Goal: Information Seeking & Learning: Learn about a topic

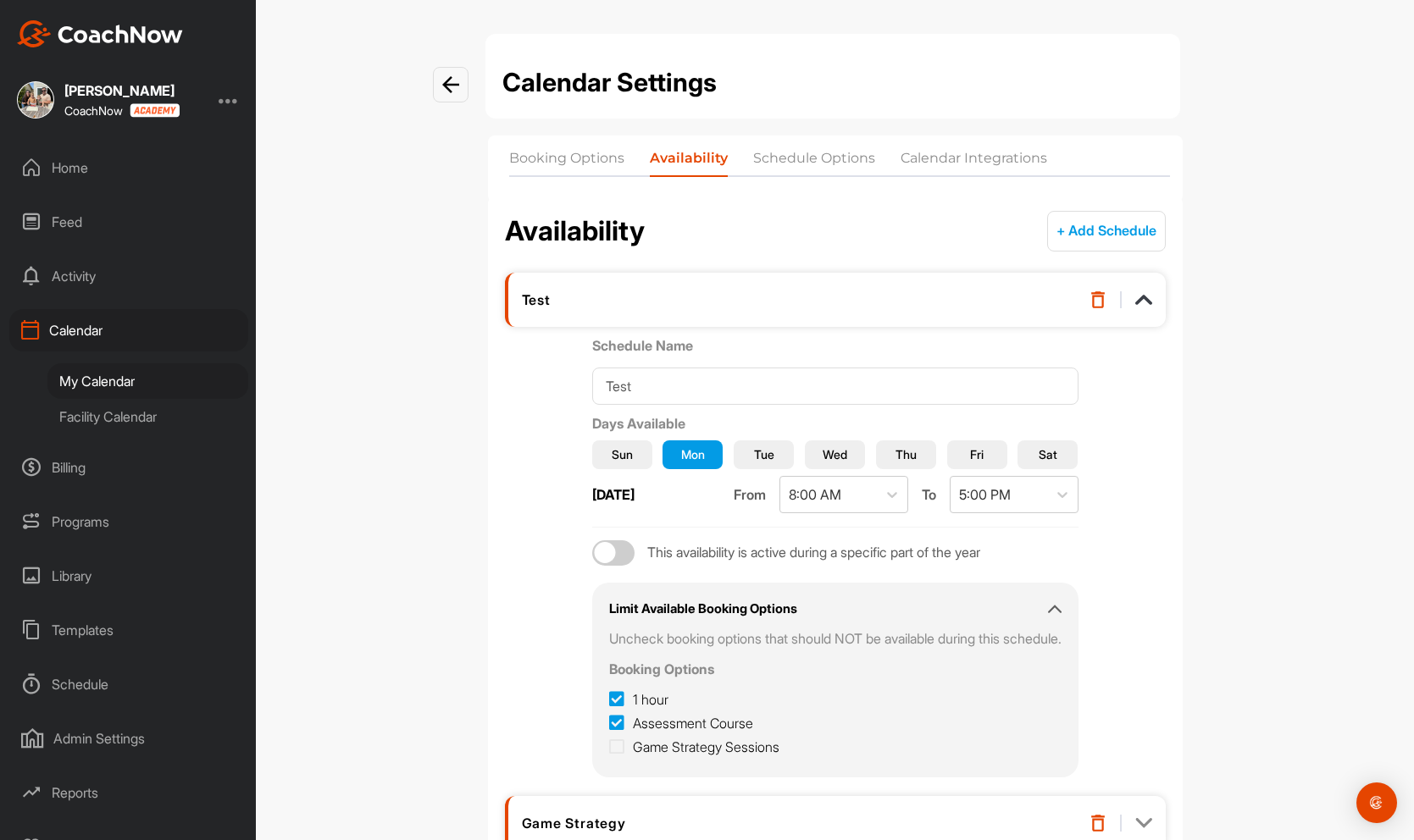
click at [112, 379] on div "My Calendar" at bounding box center [148, 381] width 201 height 36
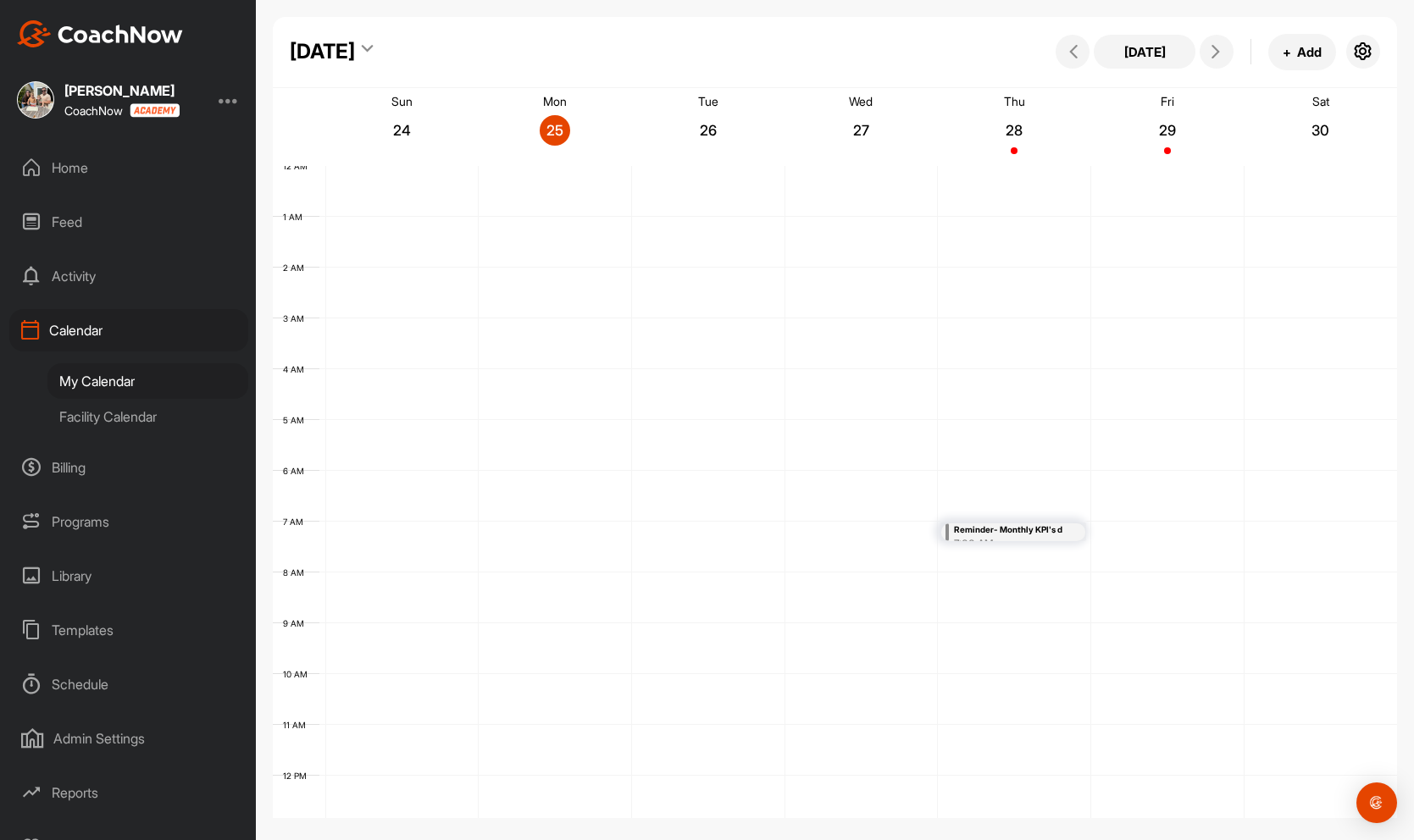
scroll to position [293, 0]
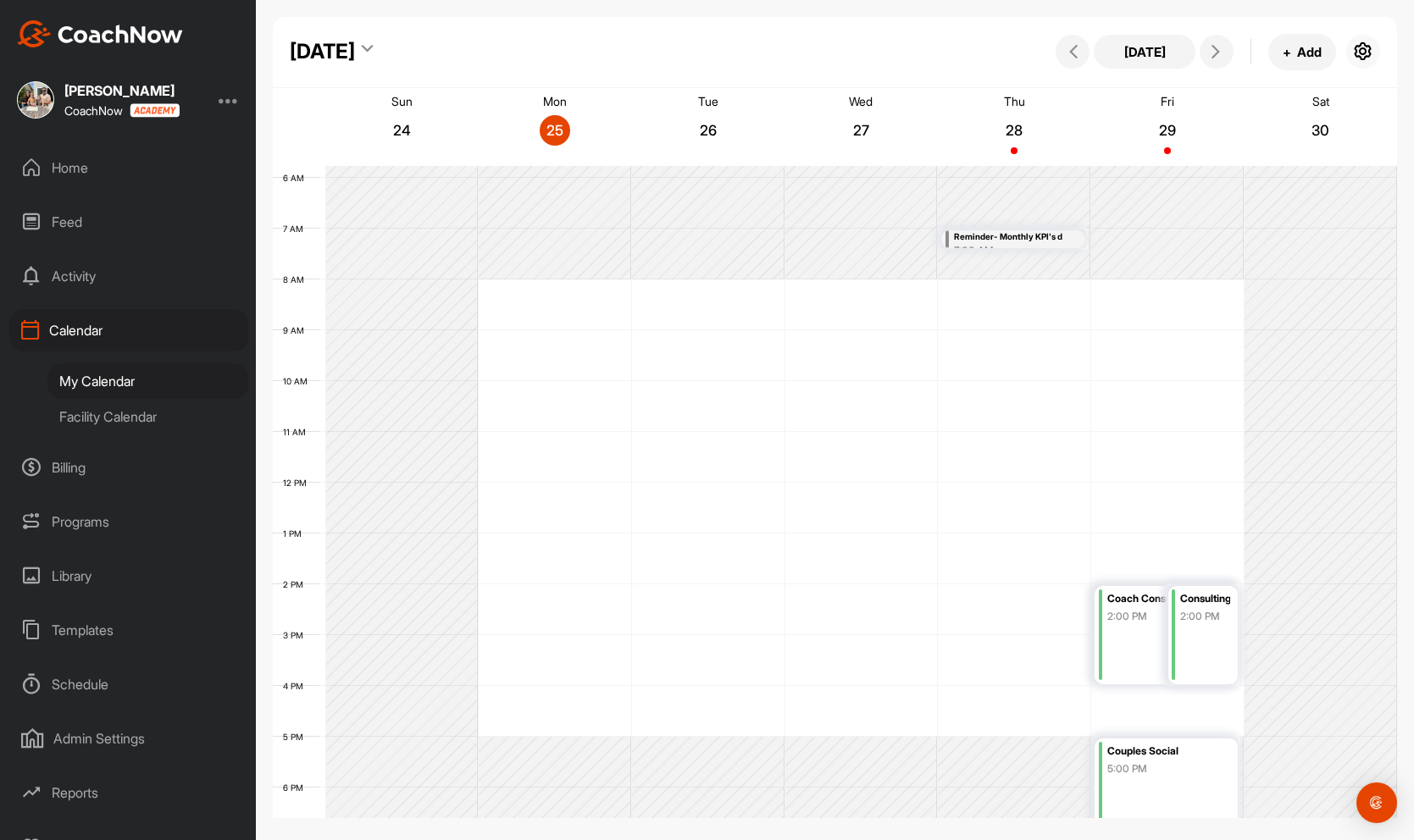
click at [1367, 50] on icon "button" at bounding box center [1363, 51] width 21 height 21
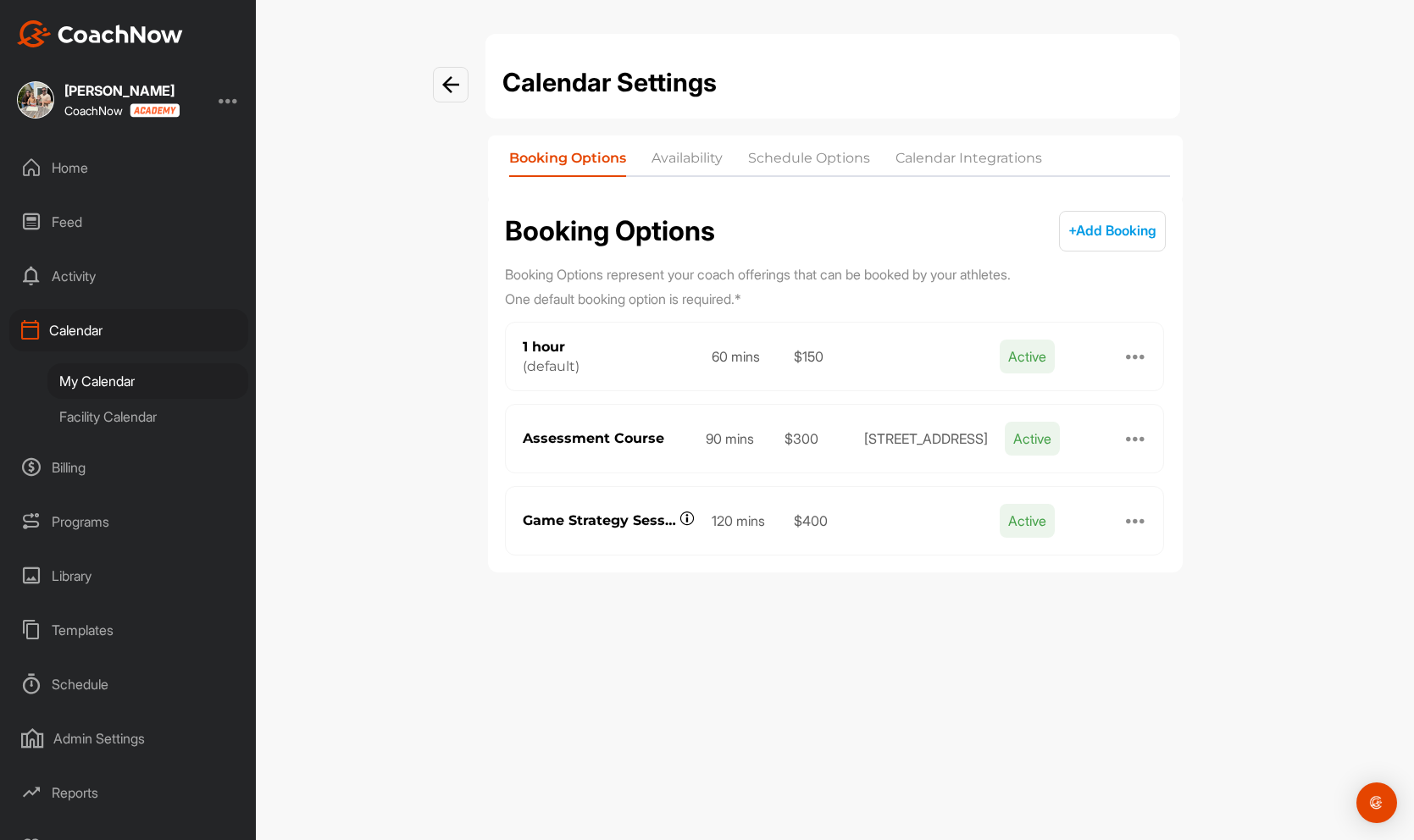
click at [1132, 352] on div at bounding box center [1135, 356] width 21 height 21
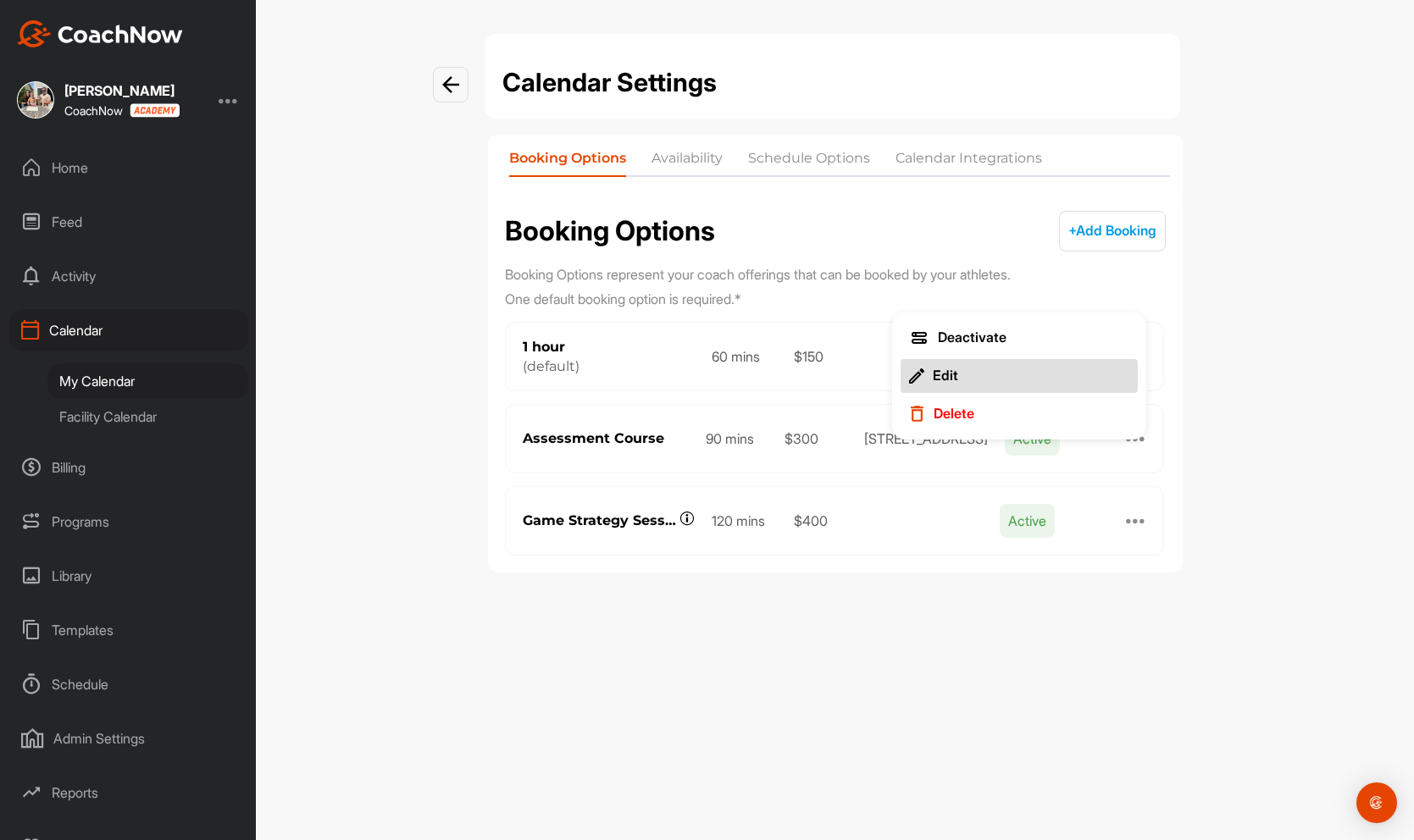
click at [936, 379] on div "Edit" at bounding box center [945, 376] width 25 height 18
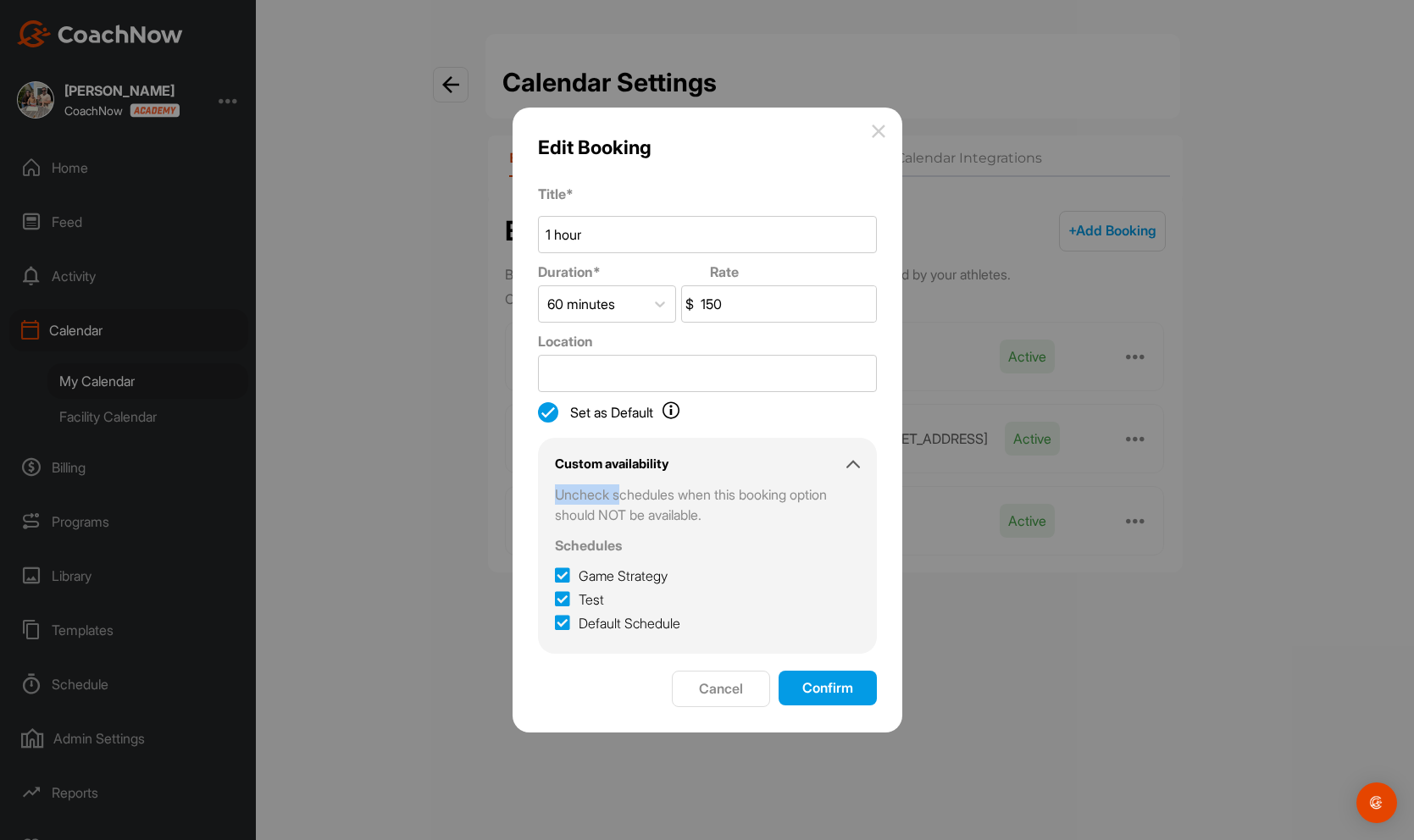
drag, startPoint x: 554, startPoint y: 491, endPoint x: 623, endPoint y: 496, distance: 69.2
click at [623, 496] on p "Uncheck schedules when this booking option should NOT be available." at bounding box center [707, 505] width 305 height 40
click at [882, 130] on img at bounding box center [878, 130] width 13 height 13
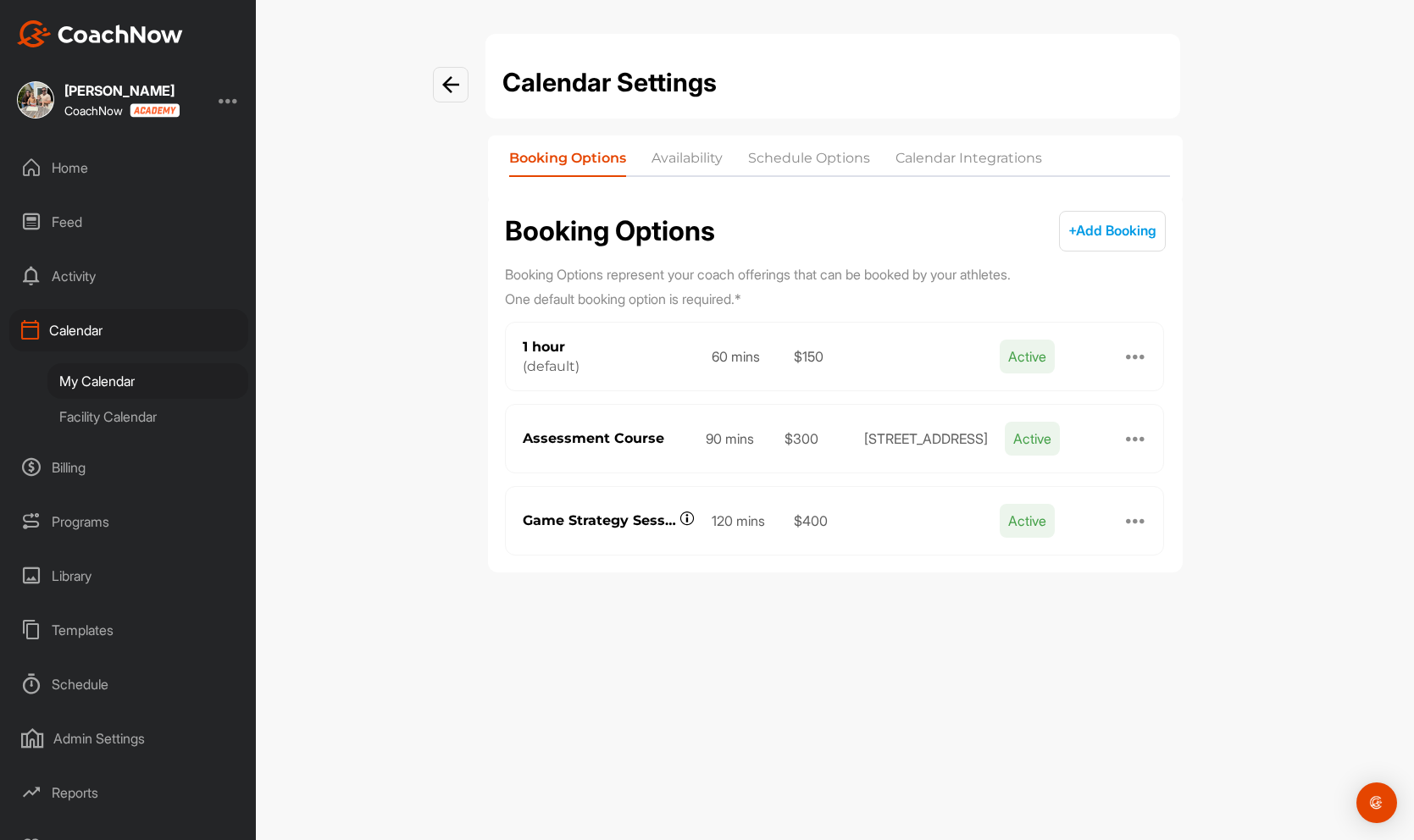
click at [699, 163] on li "Availability" at bounding box center [686, 162] width 71 height 27
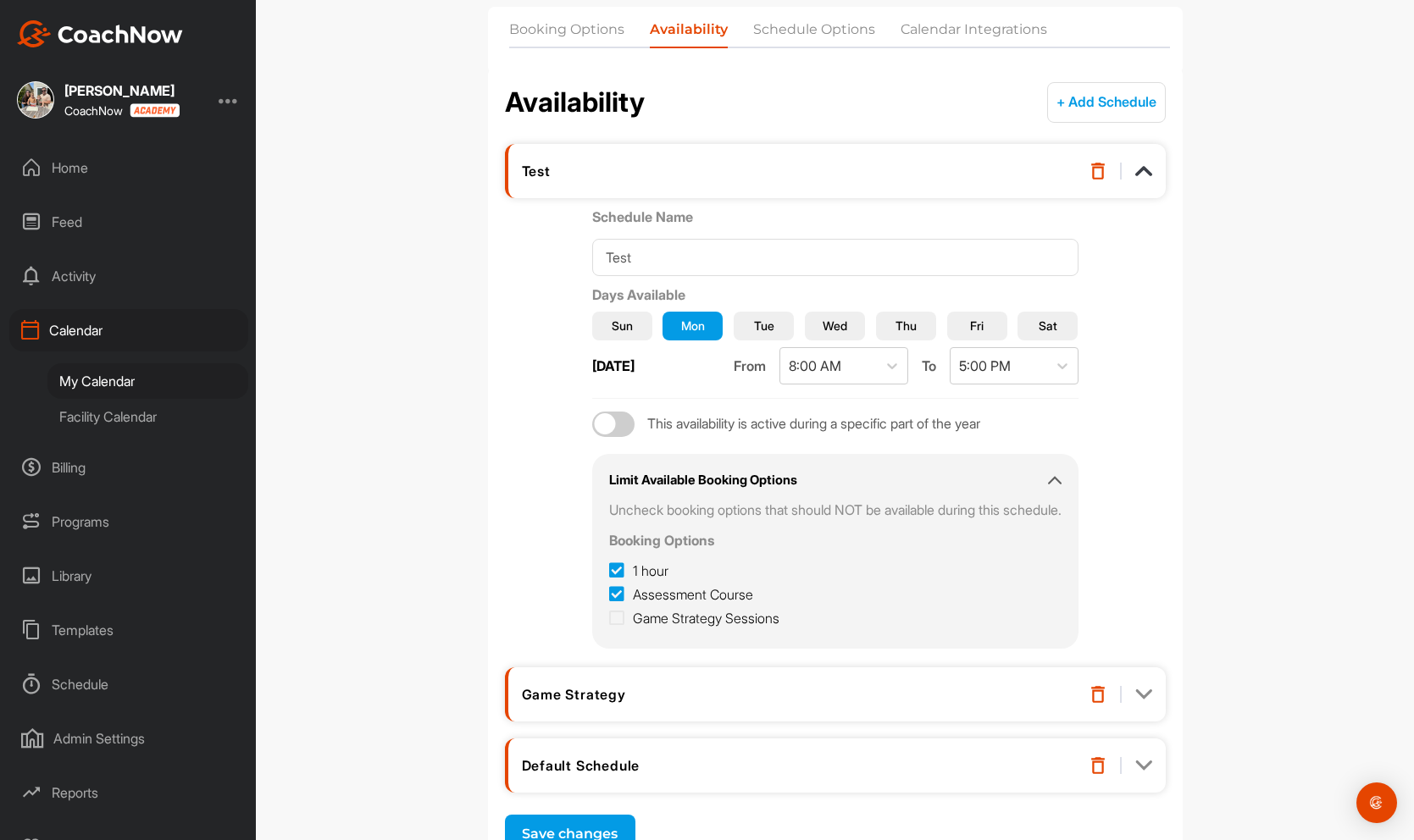
scroll to position [196, 0]
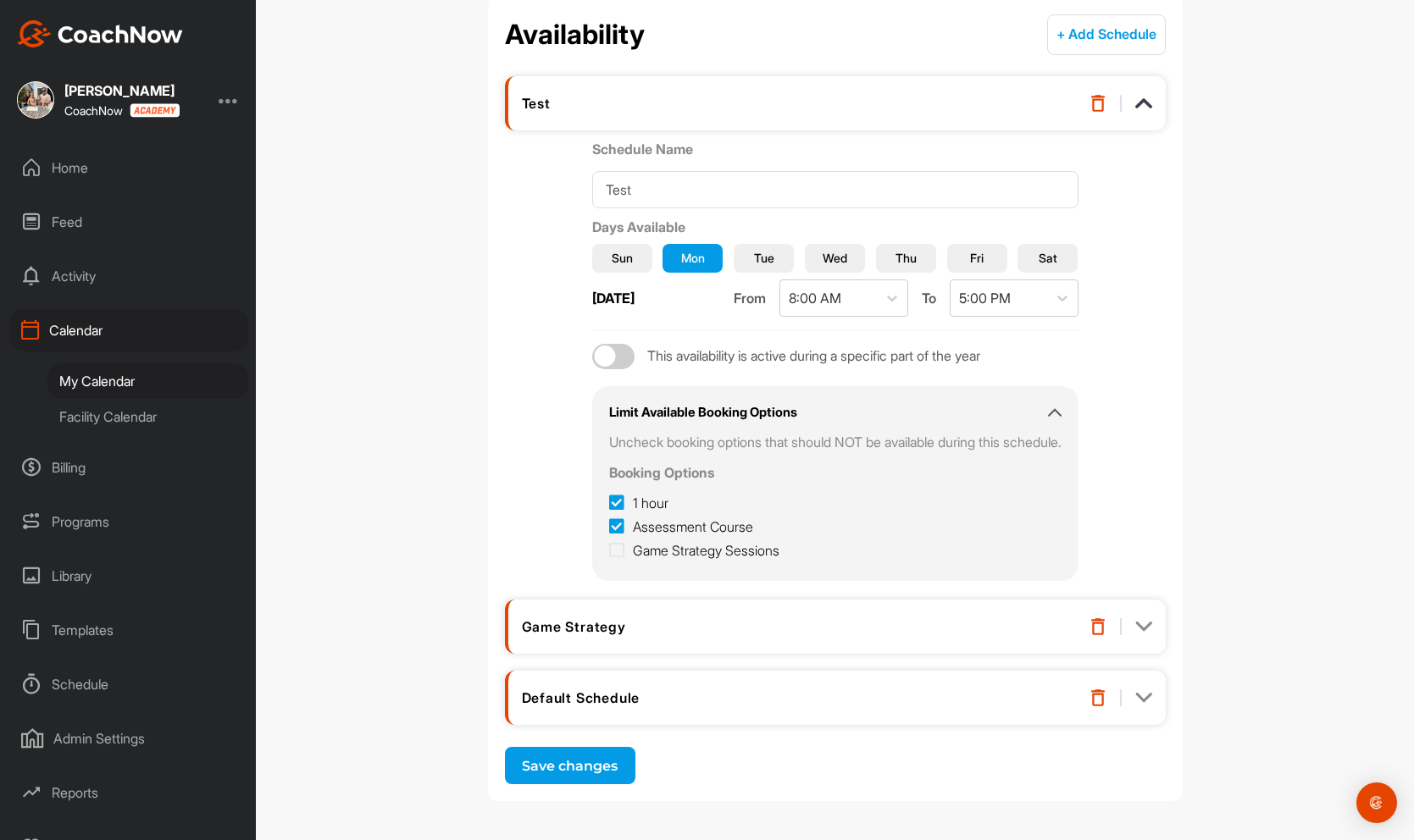
click at [1143, 696] on img at bounding box center [1143, 697] width 17 height 17
click at [1139, 622] on img at bounding box center [1143, 626] width 17 height 17
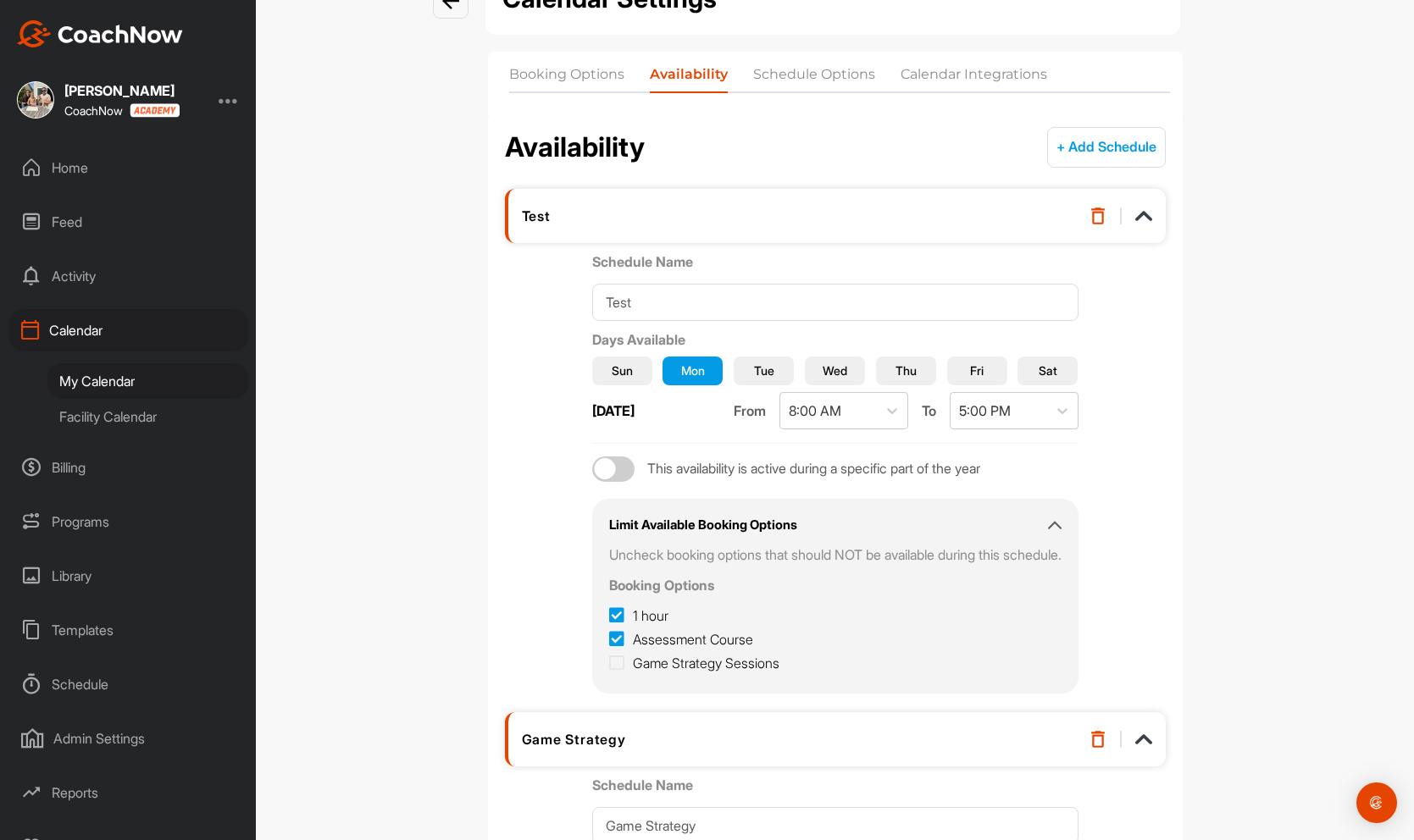
scroll to position [85, 0]
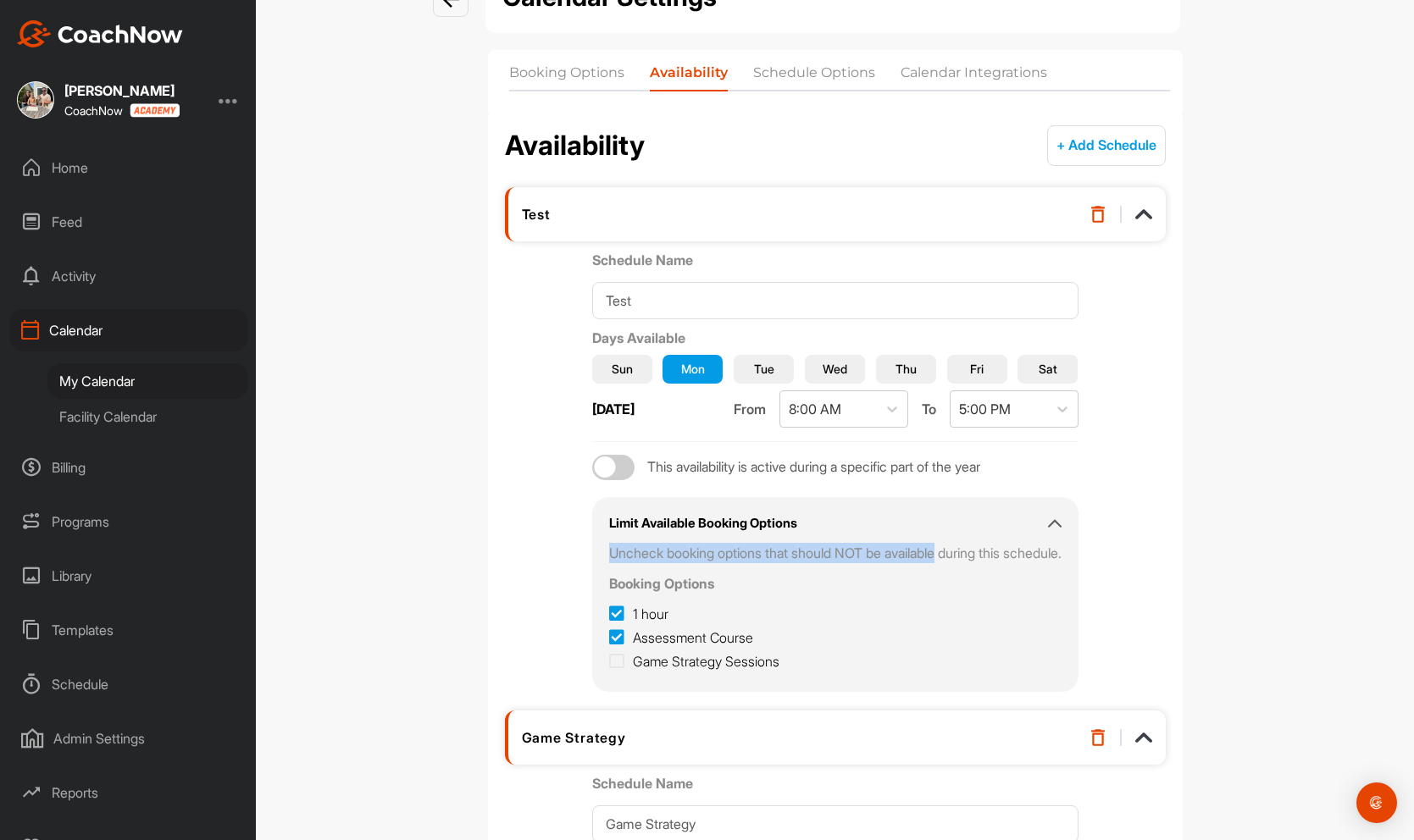
drag, startPoint x: 595, startPoint y: 555, endPoint x: 937, endPoint y: 560, distance: 342.0
click at [937, 560] on p "Uncheck booking options that should NOT be available during this schedule." at bounding box center [835, 553] width 452 height 21
click at [944, 552] on p "Uncheck booking options that should NOT be available during this schedule." at bounding box center [835, 553] width 452 height 21
drag, startPoint x: 594, startPoint y: 553, endPoint x: 739, endPoint y: 556, distance: 145.0
click at [740, 557] on p "Uncheck booking options that should NOT be available during this schedule." at bounding box center [835, 553] width 452 height 21
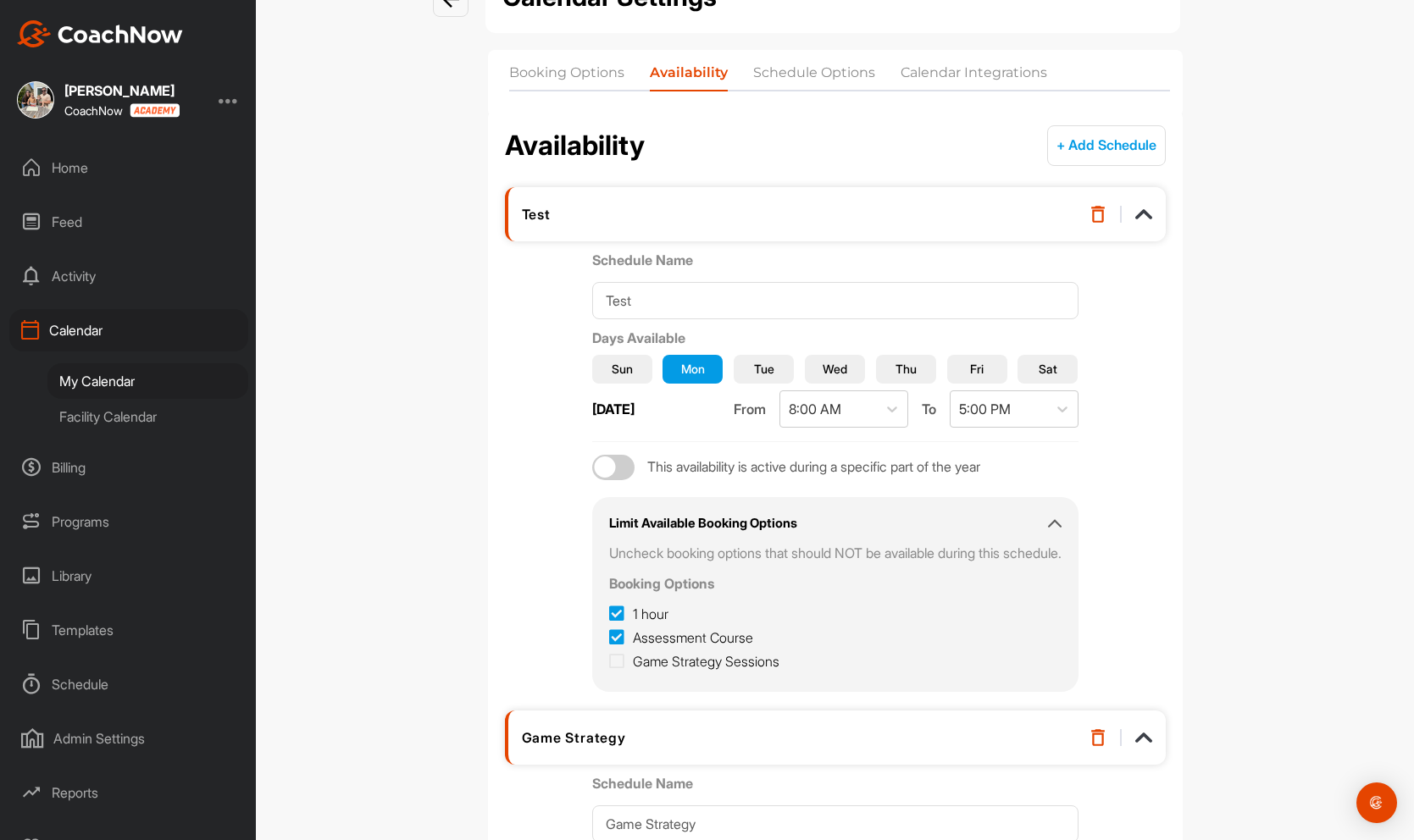
click at [754, 552] on p "Uncheck booking options that should NOT be available during this schedule." at bounding box center [835, 553] width 452 height 21
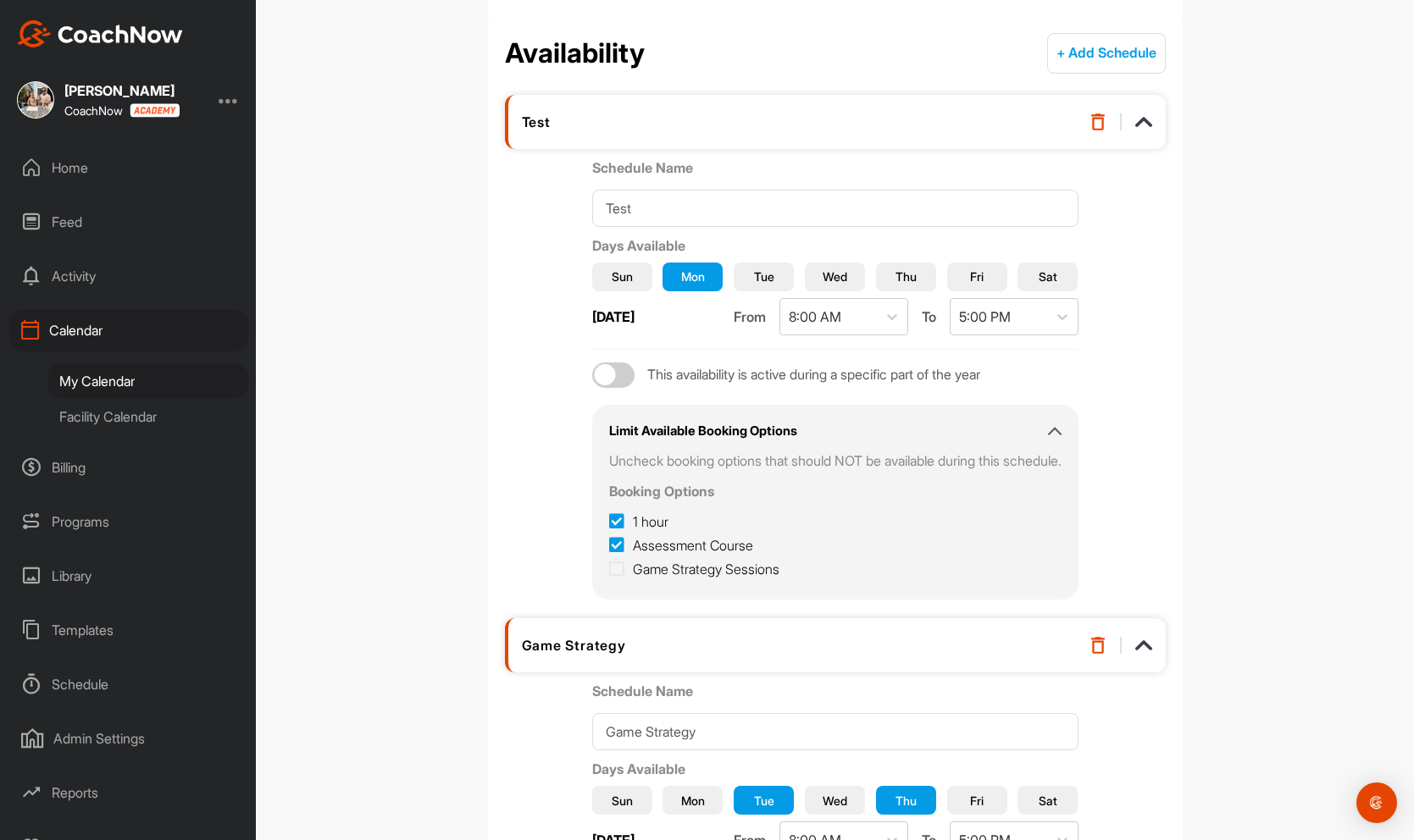
scroll to position [0, 0]
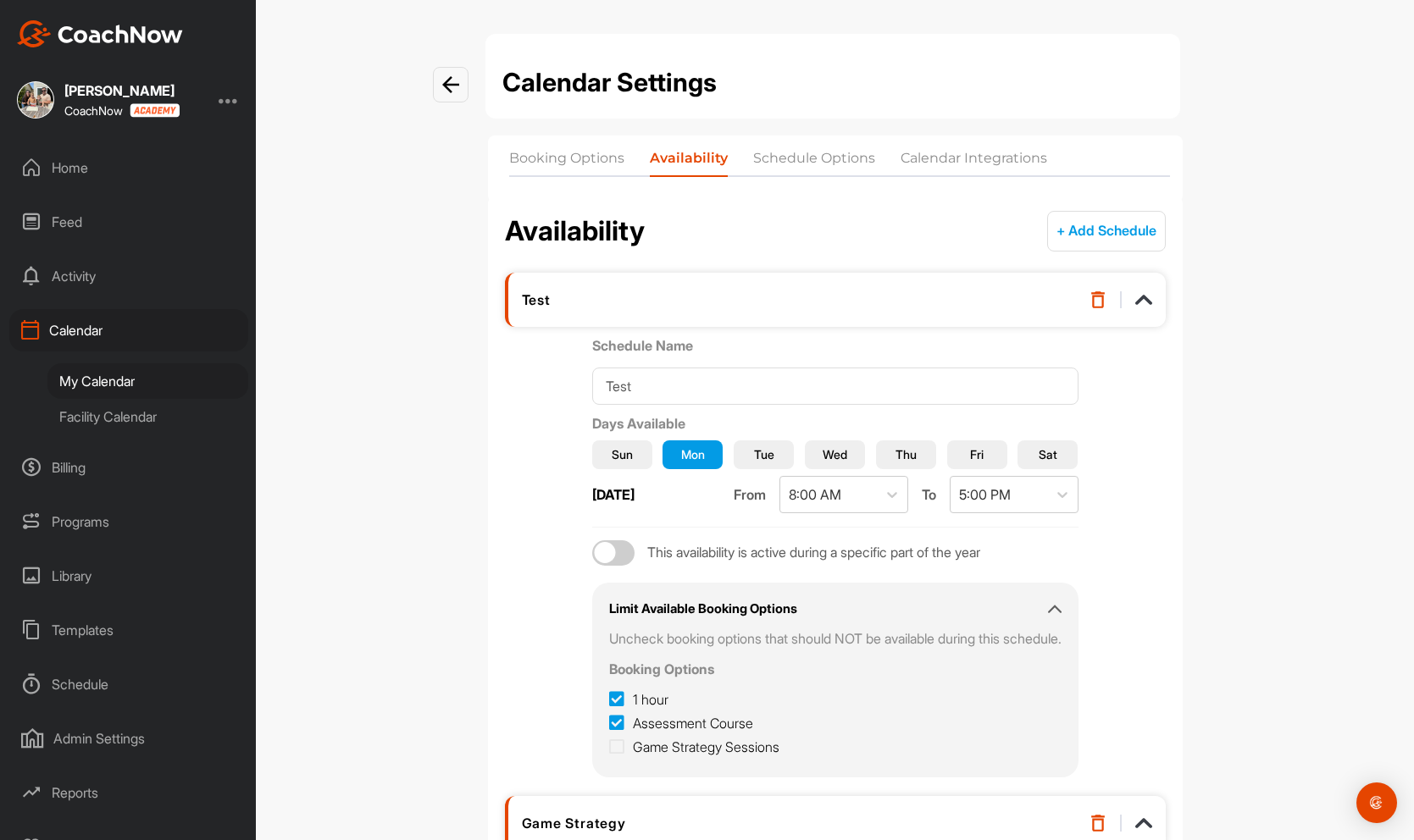
click at [559, 156] on li "Booking Options" at bounding box center [567, 162] width 115 height 27
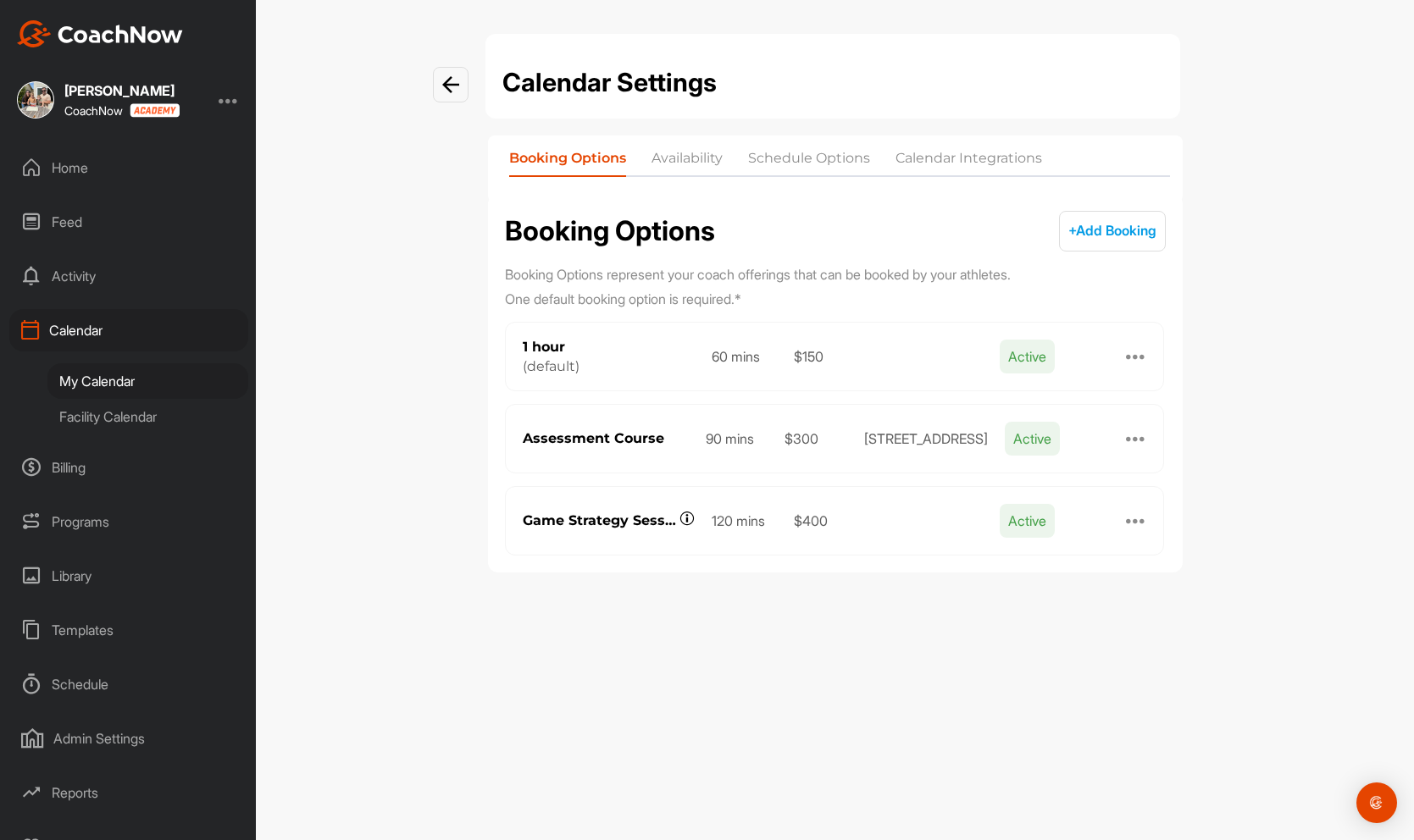
click at [693, 156] on li "Availability" at bounding box center [686, 162] width 71 height 27
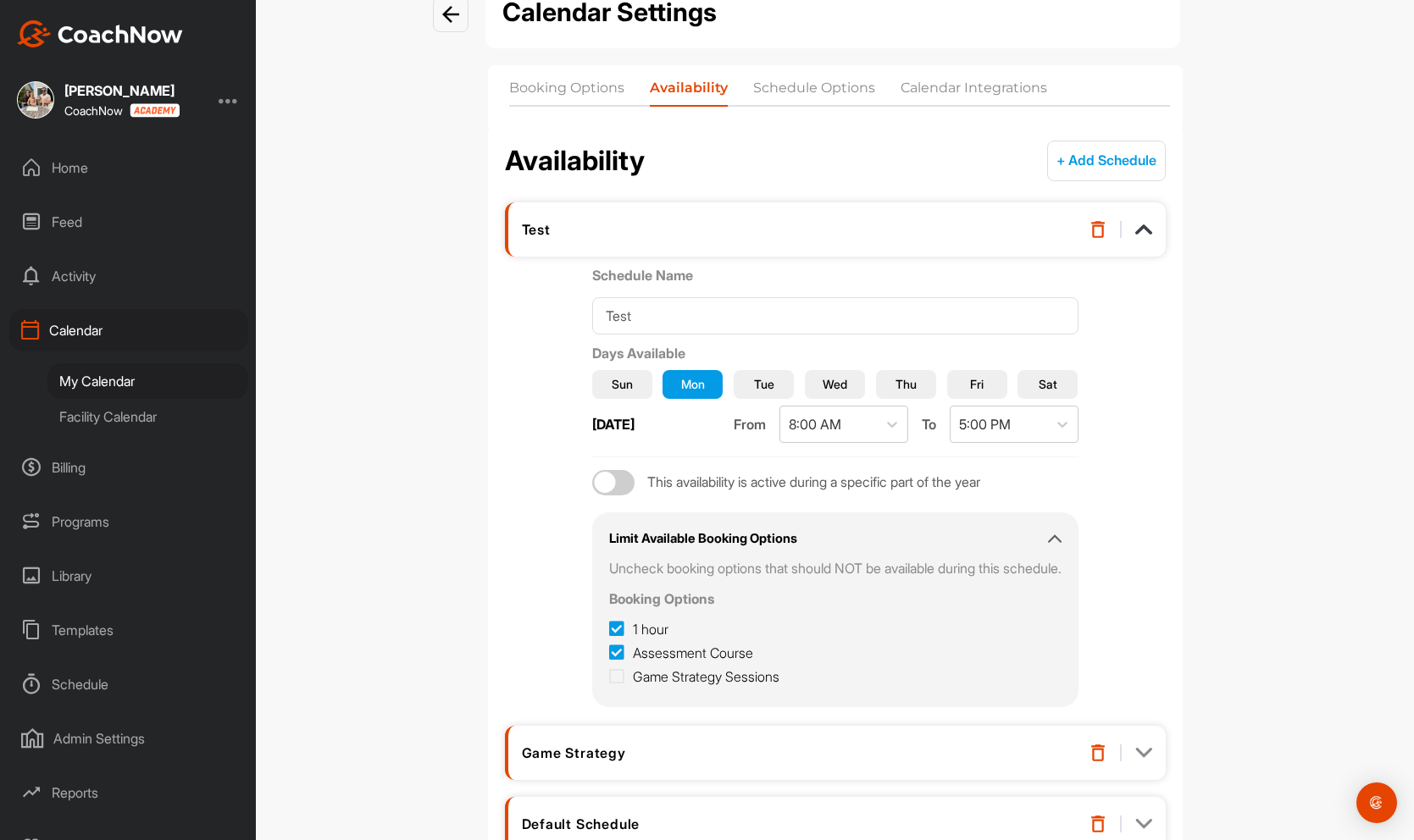
scroll to position [66, 0]
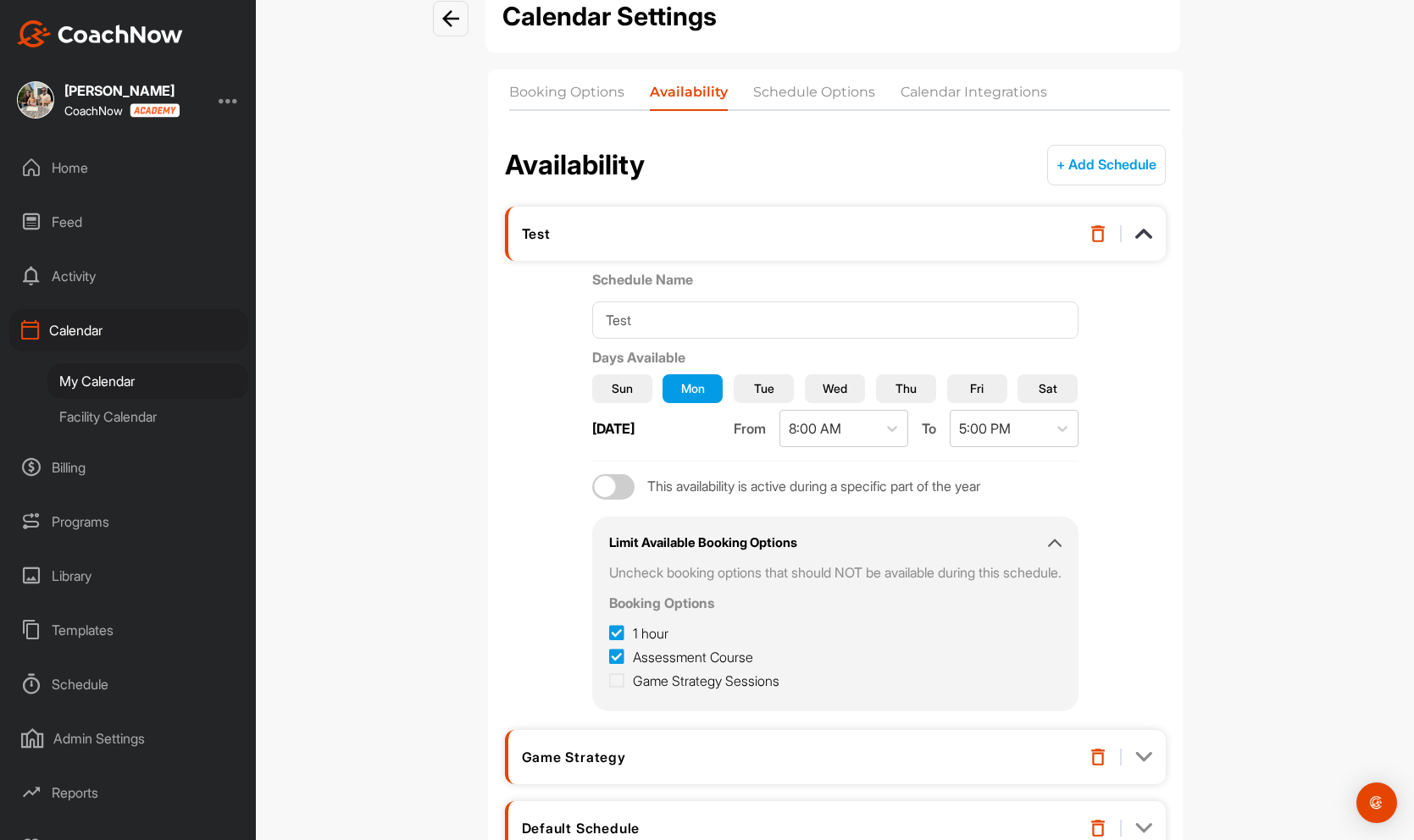
click at [551, 87] on li "Booking Options" at bounding box center [567, 95] width 115 height 27
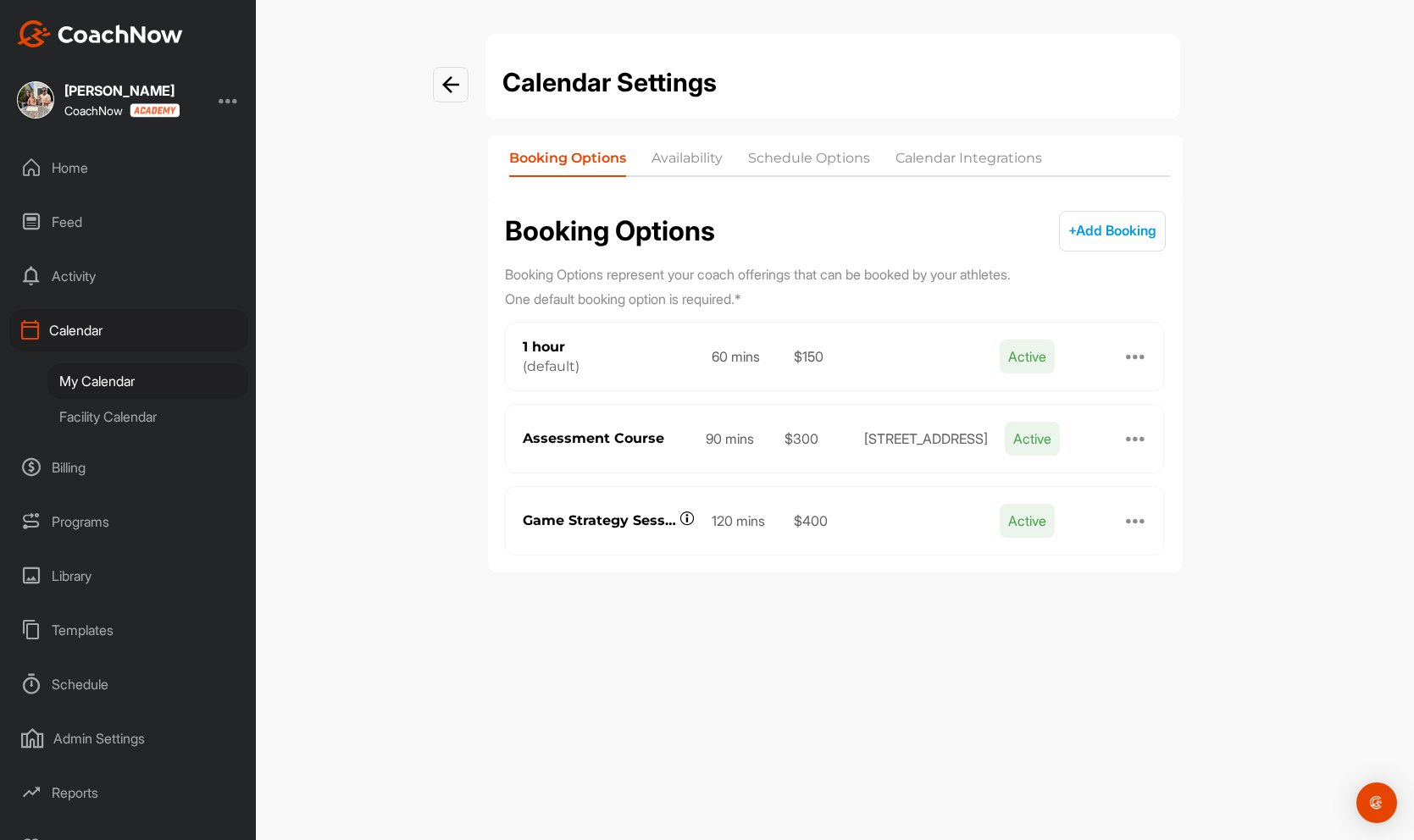
click at [1135, 353] on div at bounding box center [1135, 356] width 21 height 21
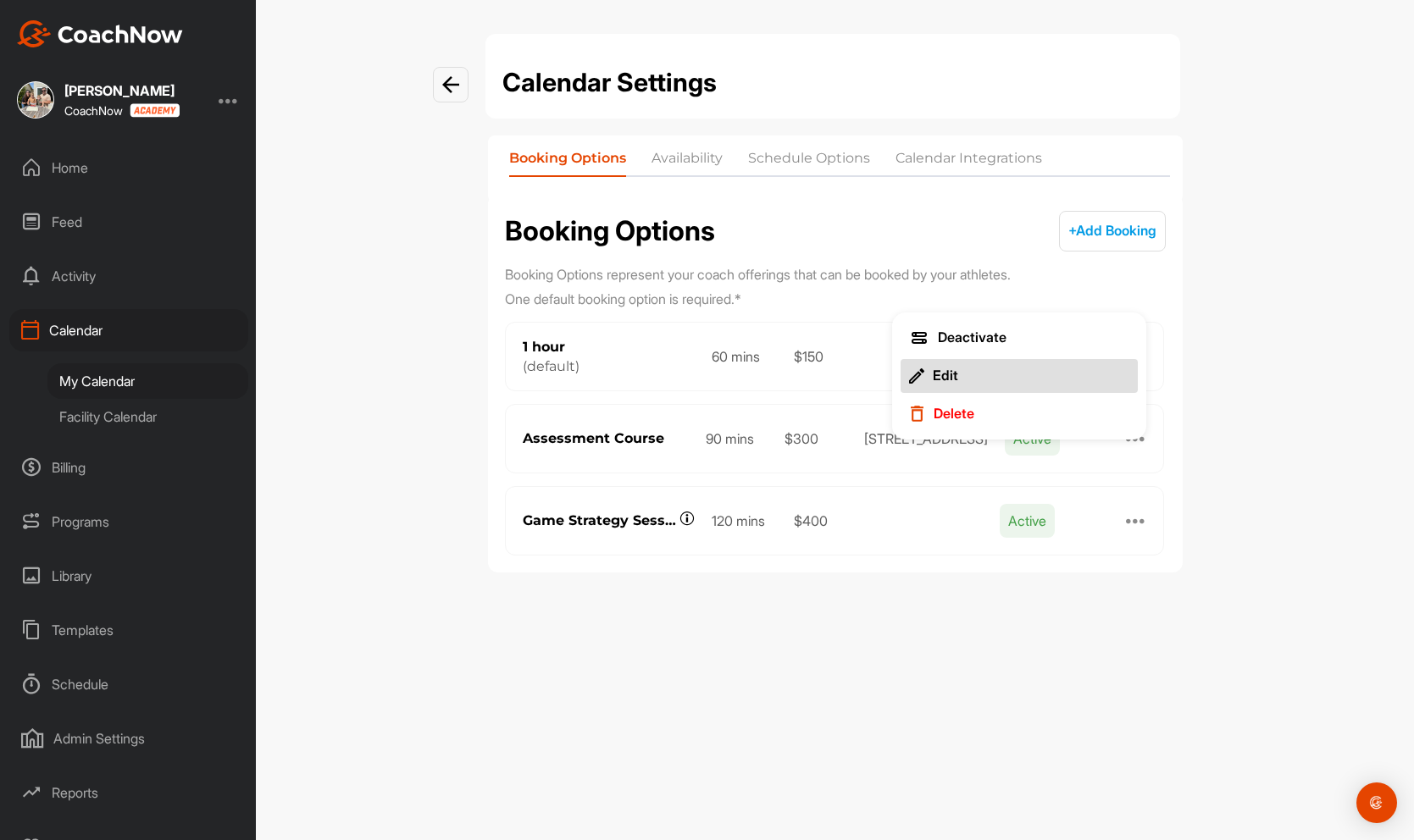
click at [965, 375] on button "Edit" at bounding box center [1019, 376] width 237 height 34
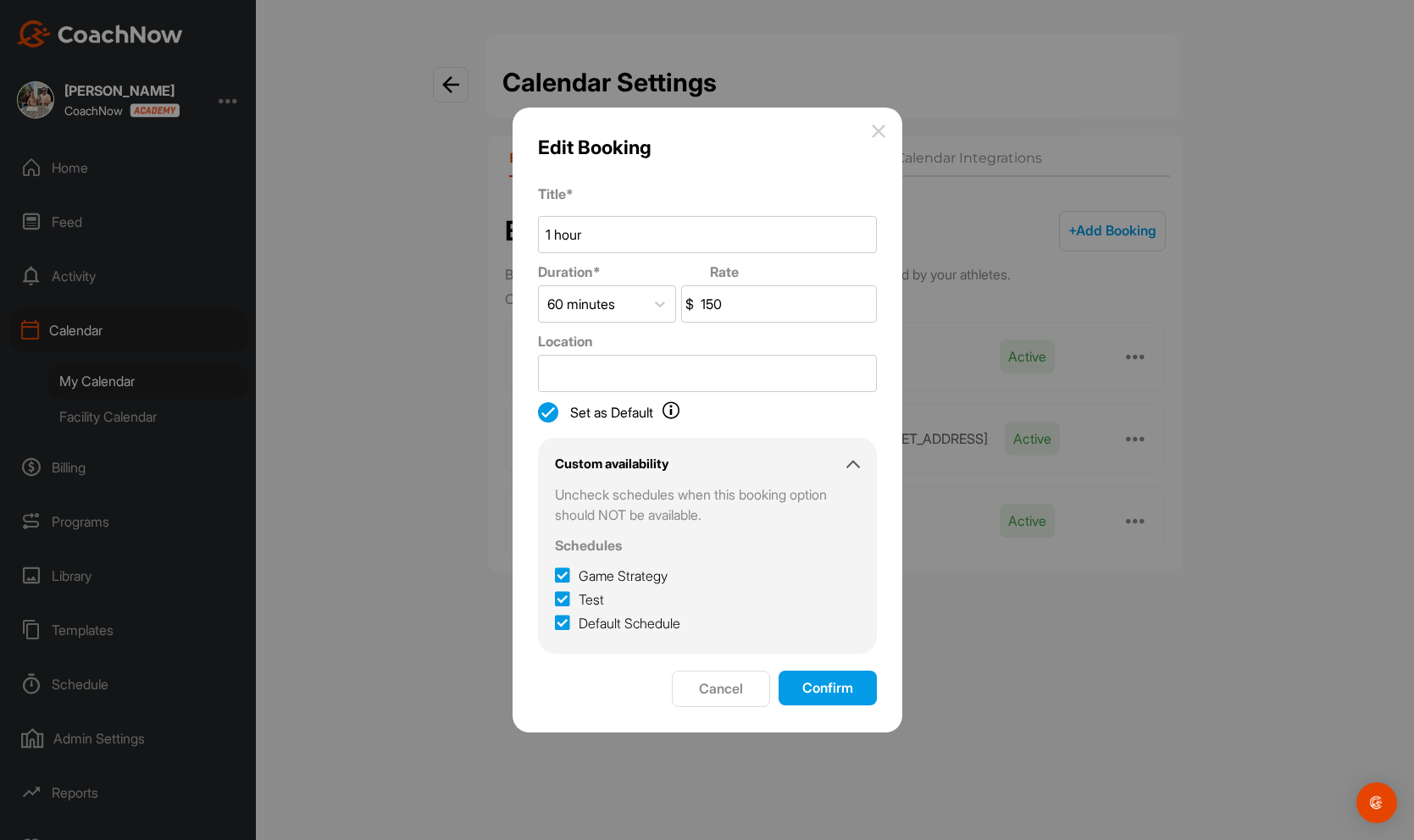
click at [890, 127] on div "Edit Booking Title * 1 hour Duration * Rate 60 minutes $ 150 Location Set as De…" at bounding box center [707, 420] width 389 height 624
click at [641, 229] on input "1 hour" at bounding box center [707, 234] width 339 height 37
click at [879, 136] on img at bounding box center [878, 130] width 13 height 13
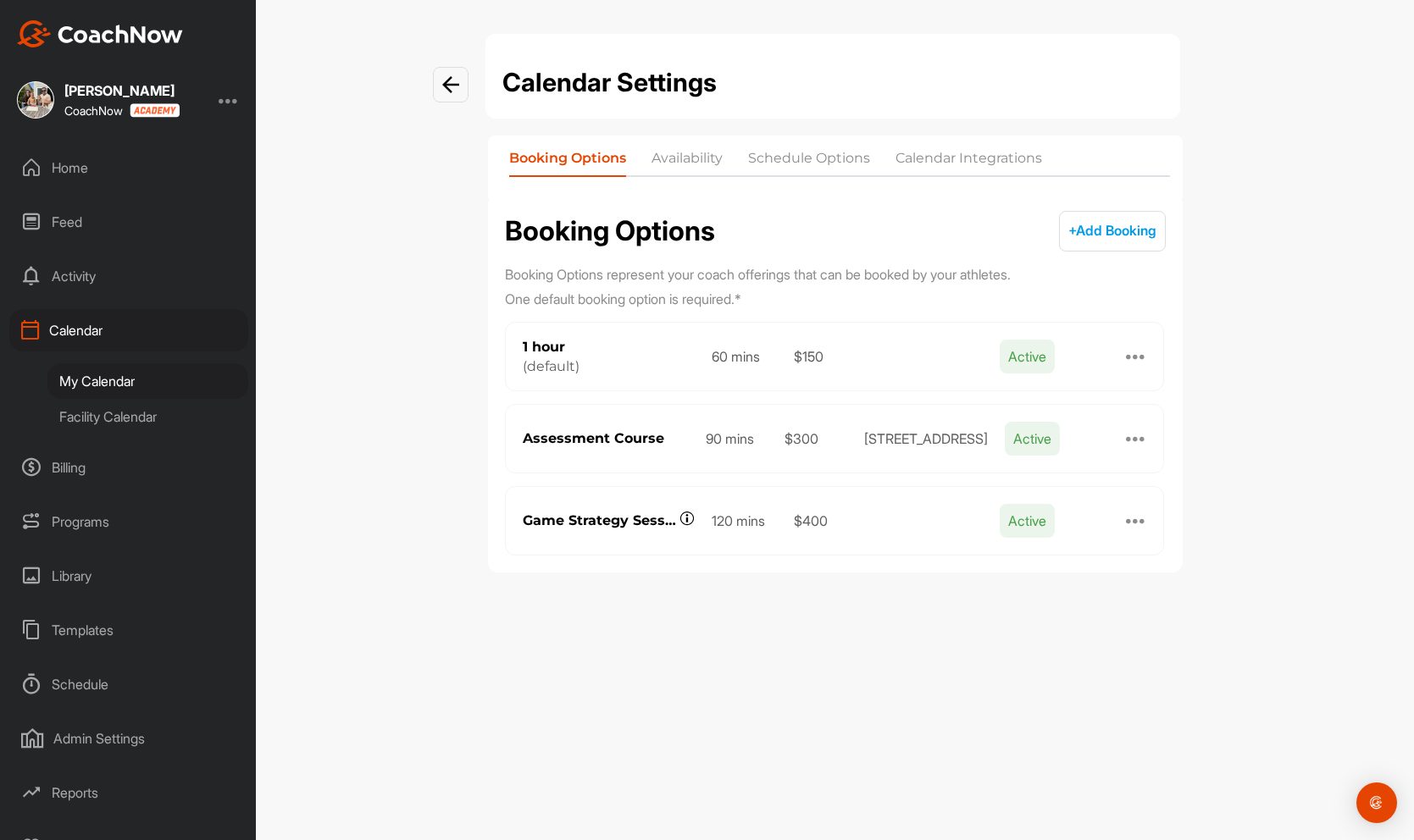
click at [123, 733] on div "Admin Settings" at bounding box center [129, 738] width 239 height 42
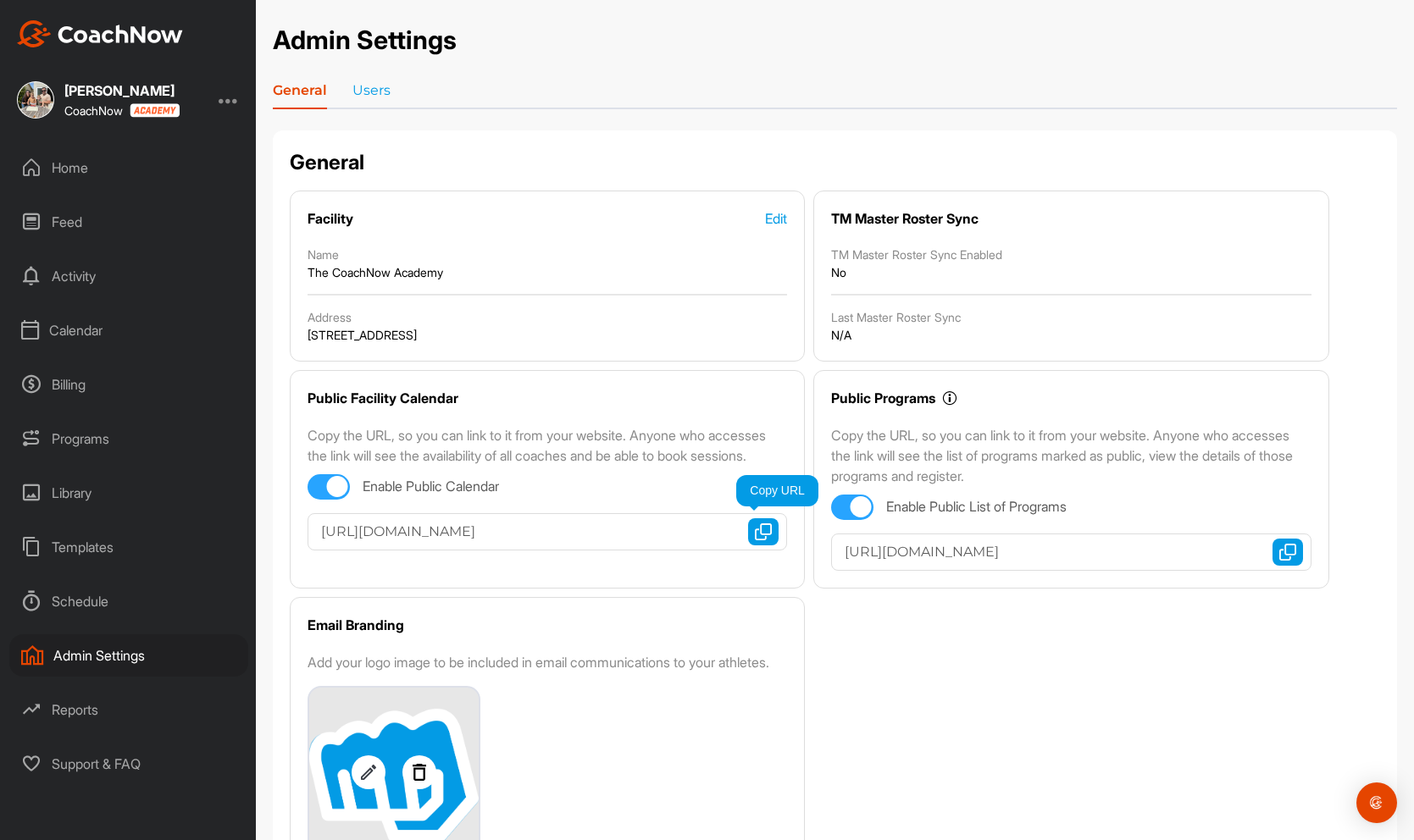
click at [758, 541] on img "button" at bounding box center [763, 532] width 17 height 17
click at [65, 383] on div "Billing" at bounding box center [129, 384] width 239 height 42
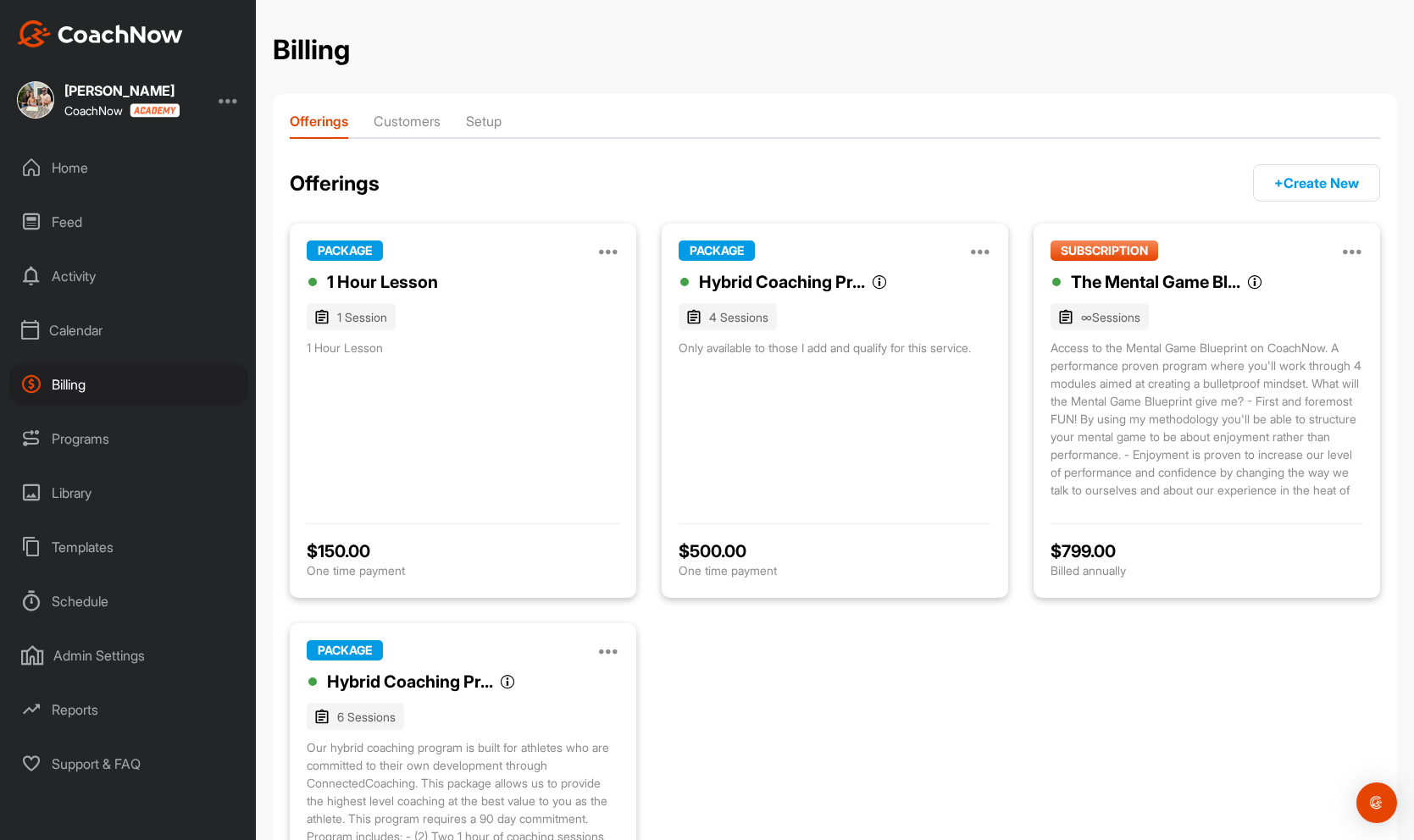
click at [70, 316] on div "Calendar" at bounding box center [129, 330] width 239 height 42
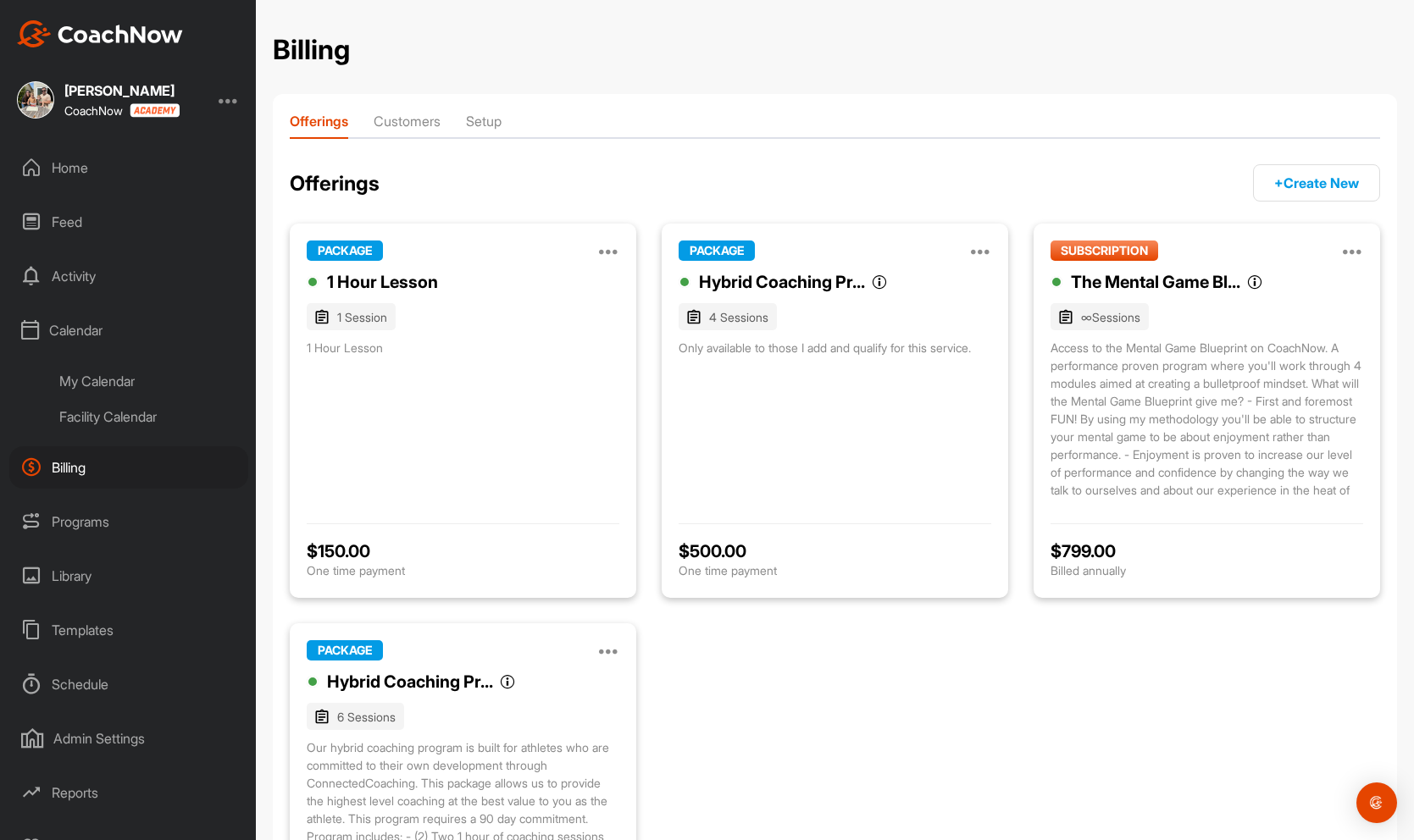
click at [85, 374] on div "My Calendar" at bounding box center [148, 381] width 201 height 36
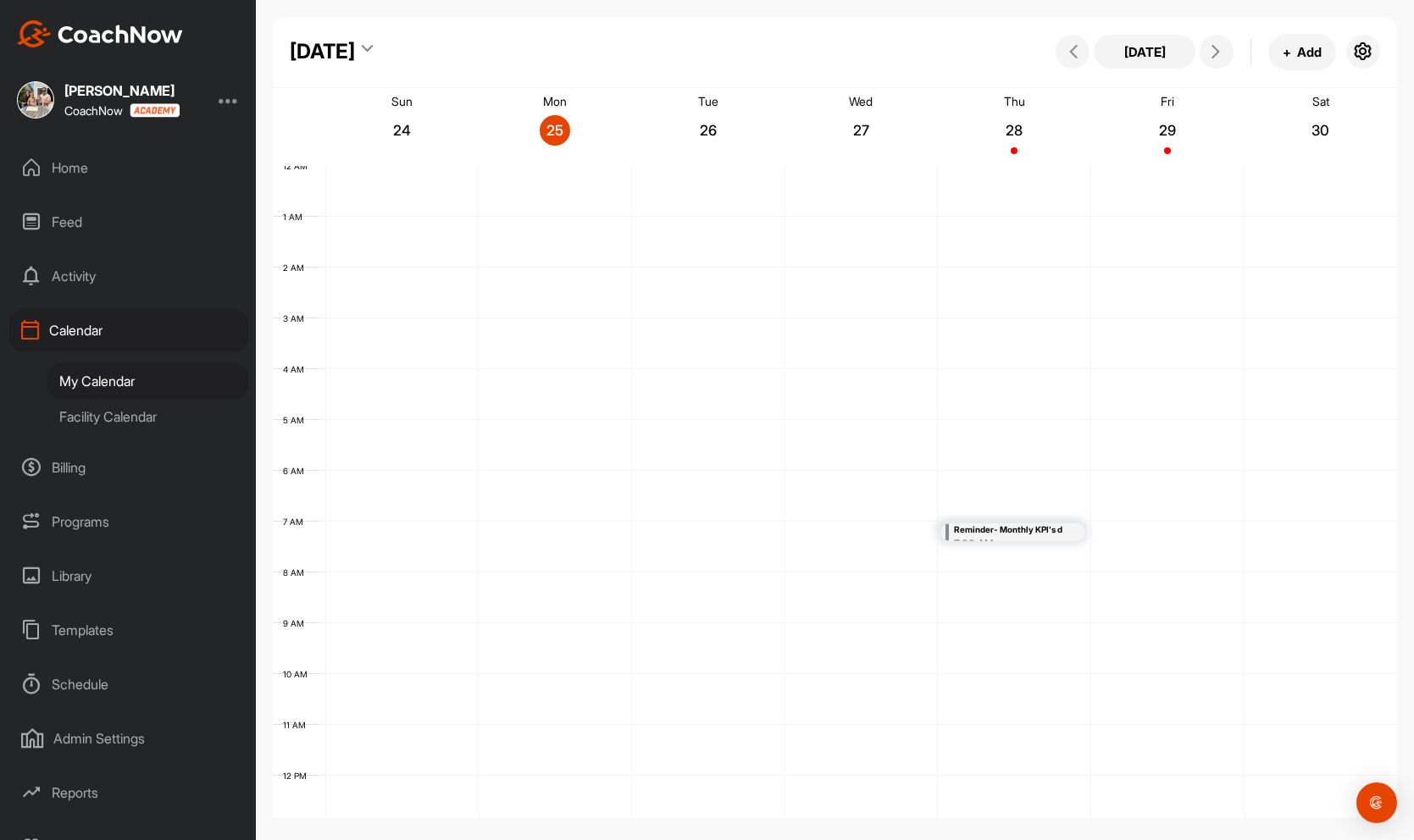
scroll to position [293, 0]
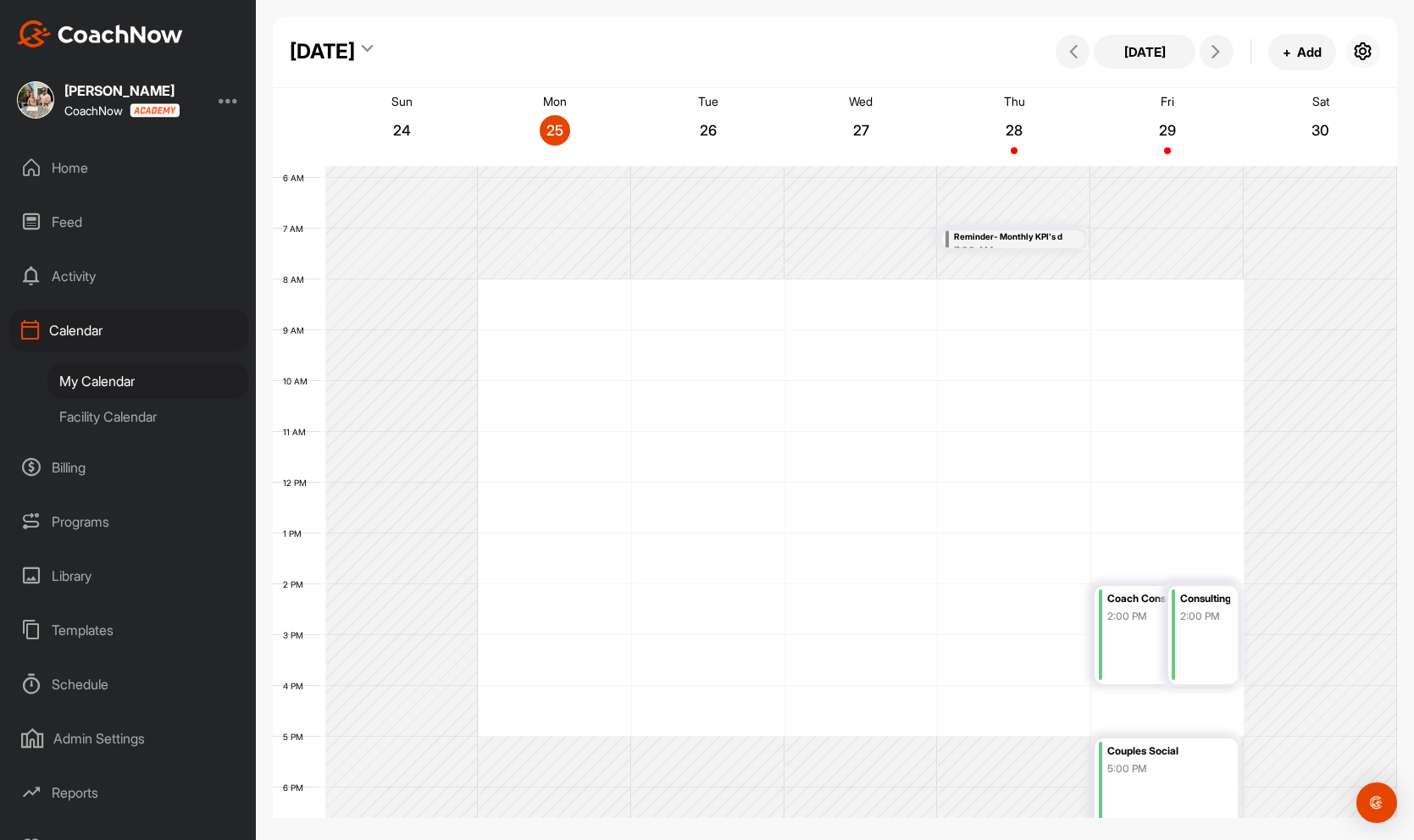
click at [1364, 39] on button "button" at bounding box center [1363, 52] width 34 height 34
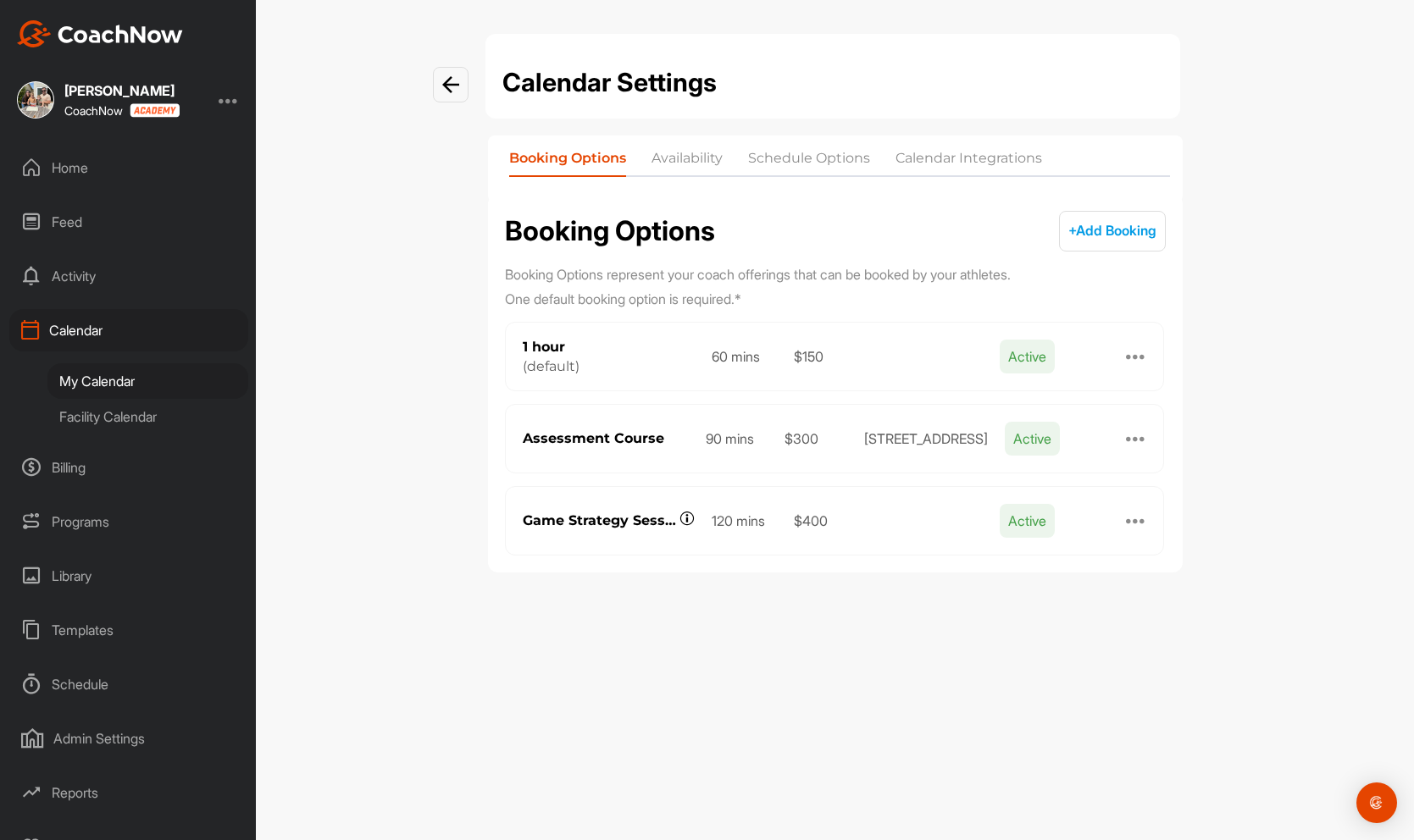
click at [706, 149] on li "Availability" at bounding box center [686, 162] width 71 height 27
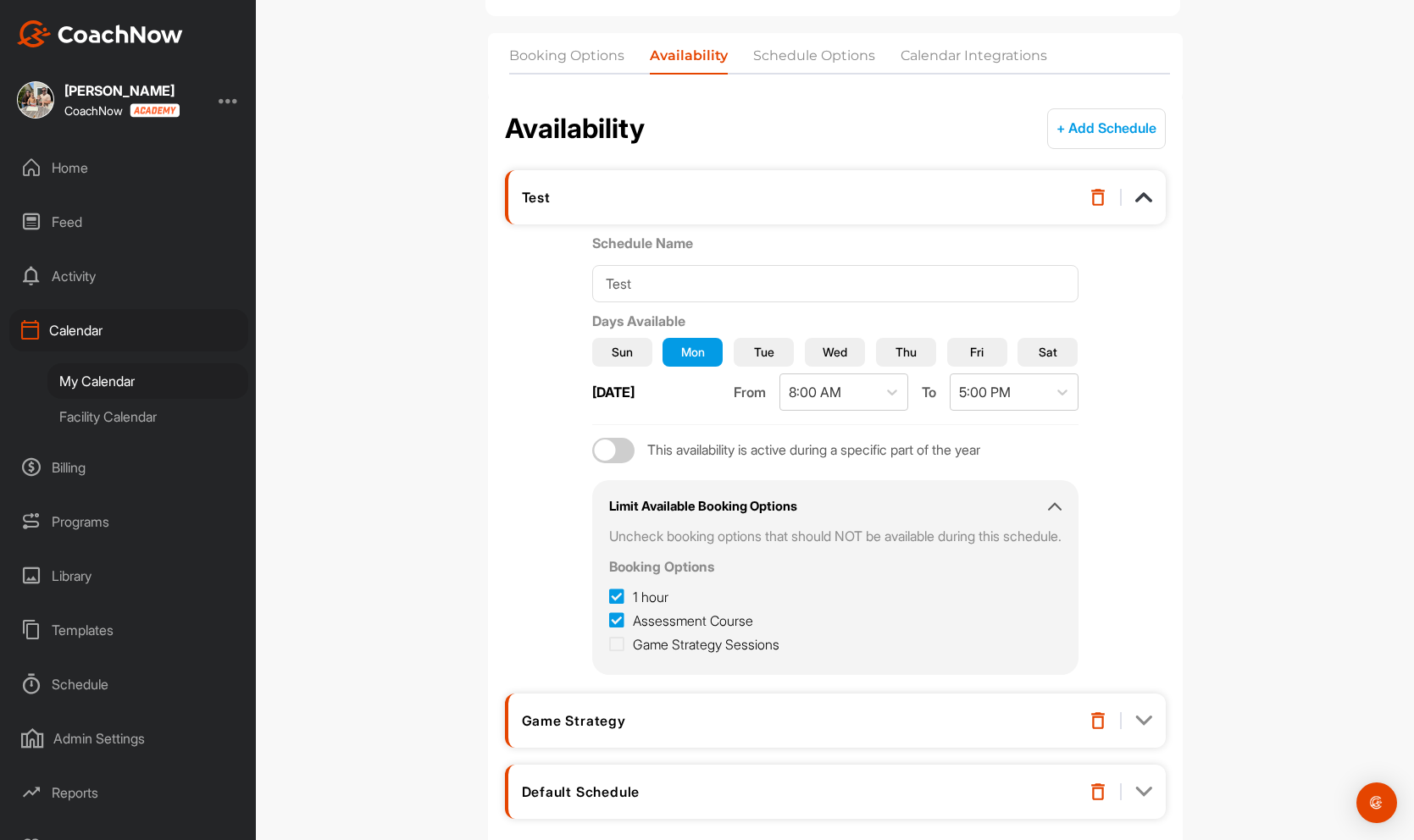
scroll to position [196, 0]
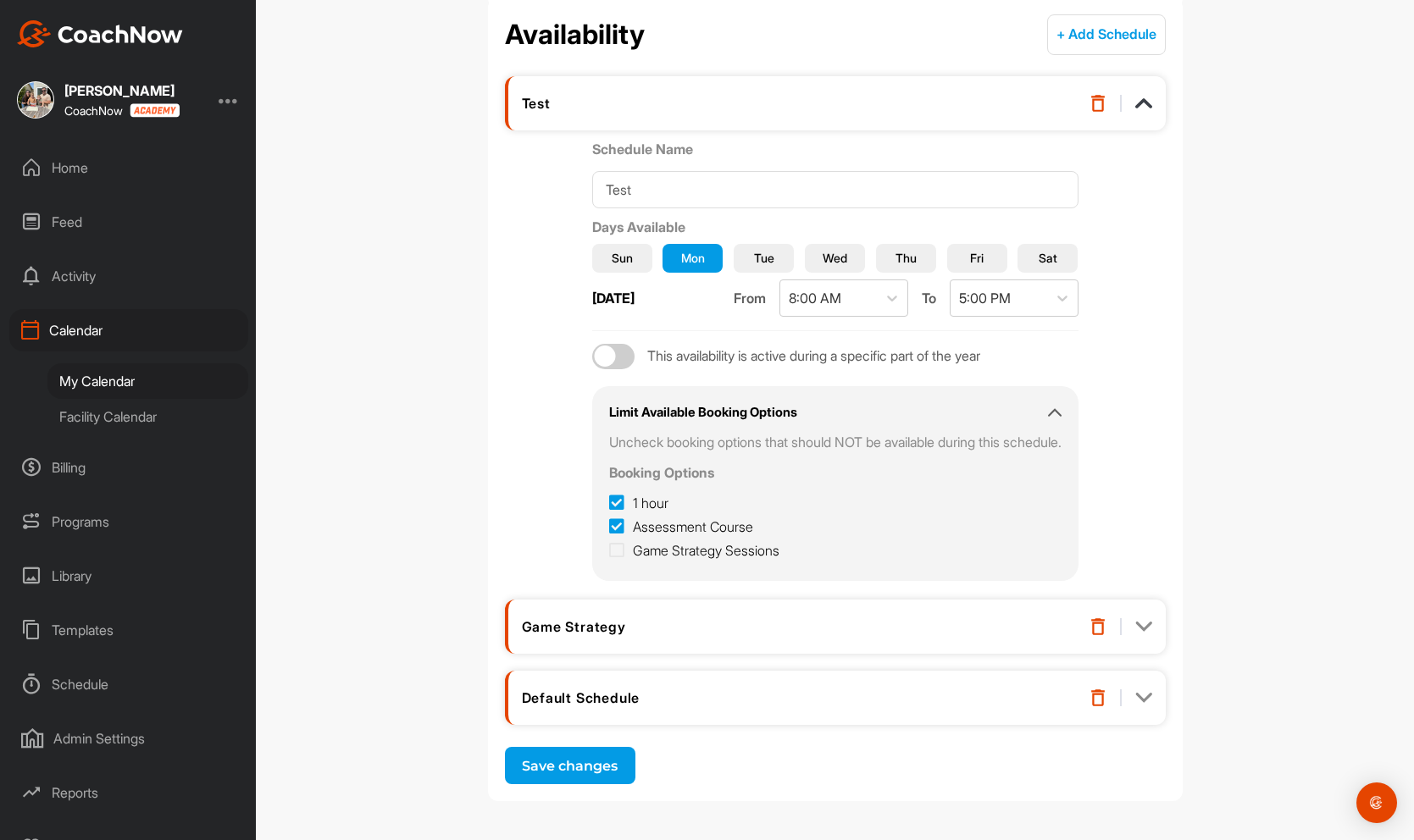
click at [663, 620] on div "Game Strategy" at bounding box center [789, 626] width 535 height 17
click at [703, 698] on div "Default Schedule" at bounding box center [789, 697] width 535 height 17
click at [1148, 702] on img at bounding box center [1143, 697] width 17 height 17
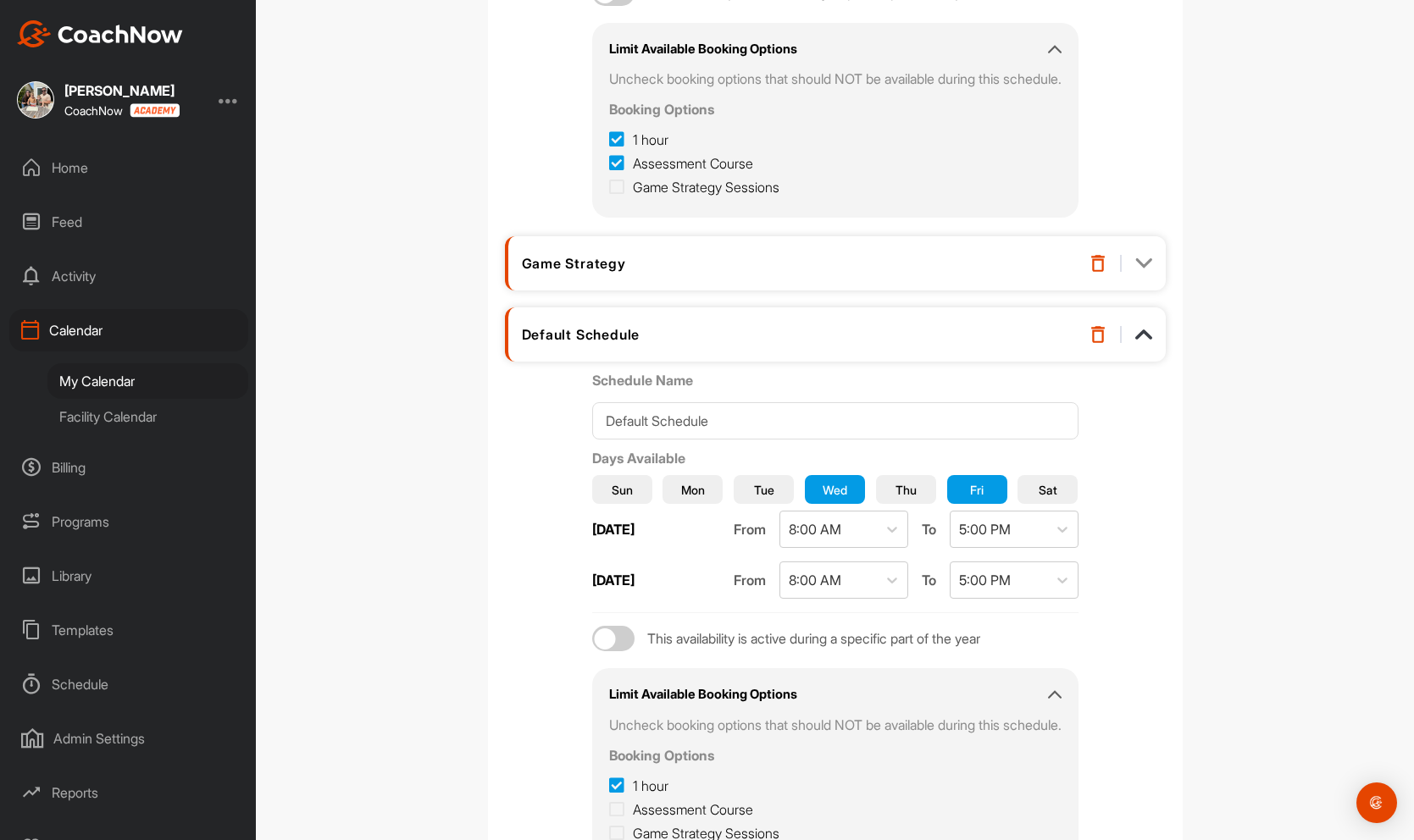
scroll to position [551, 0]
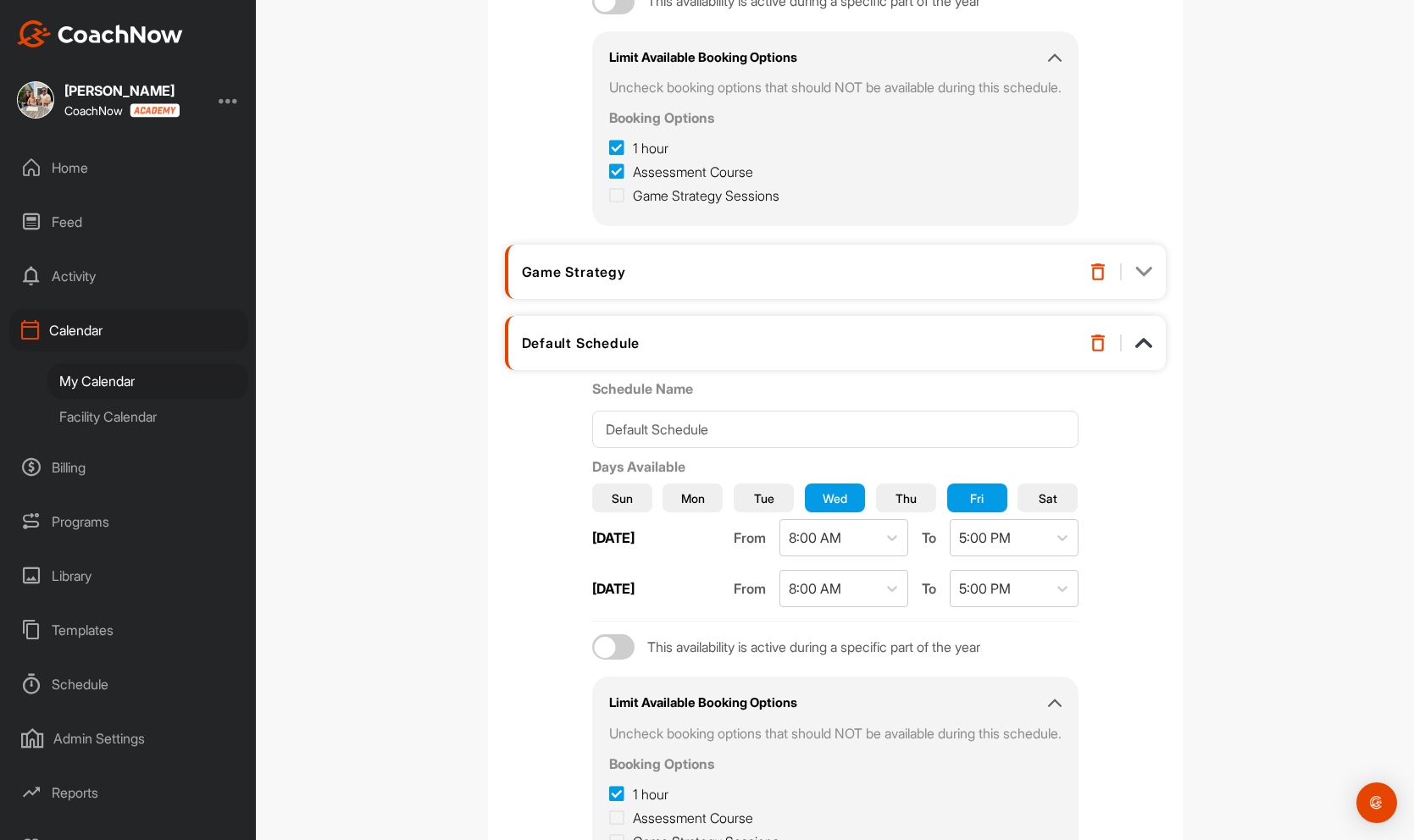
click at [1128, 278] on div at bounding box center [1121, 272] width 63 height 17
click at [1145, 274] on img at bounding box center [1143, 272] width 17 height 17
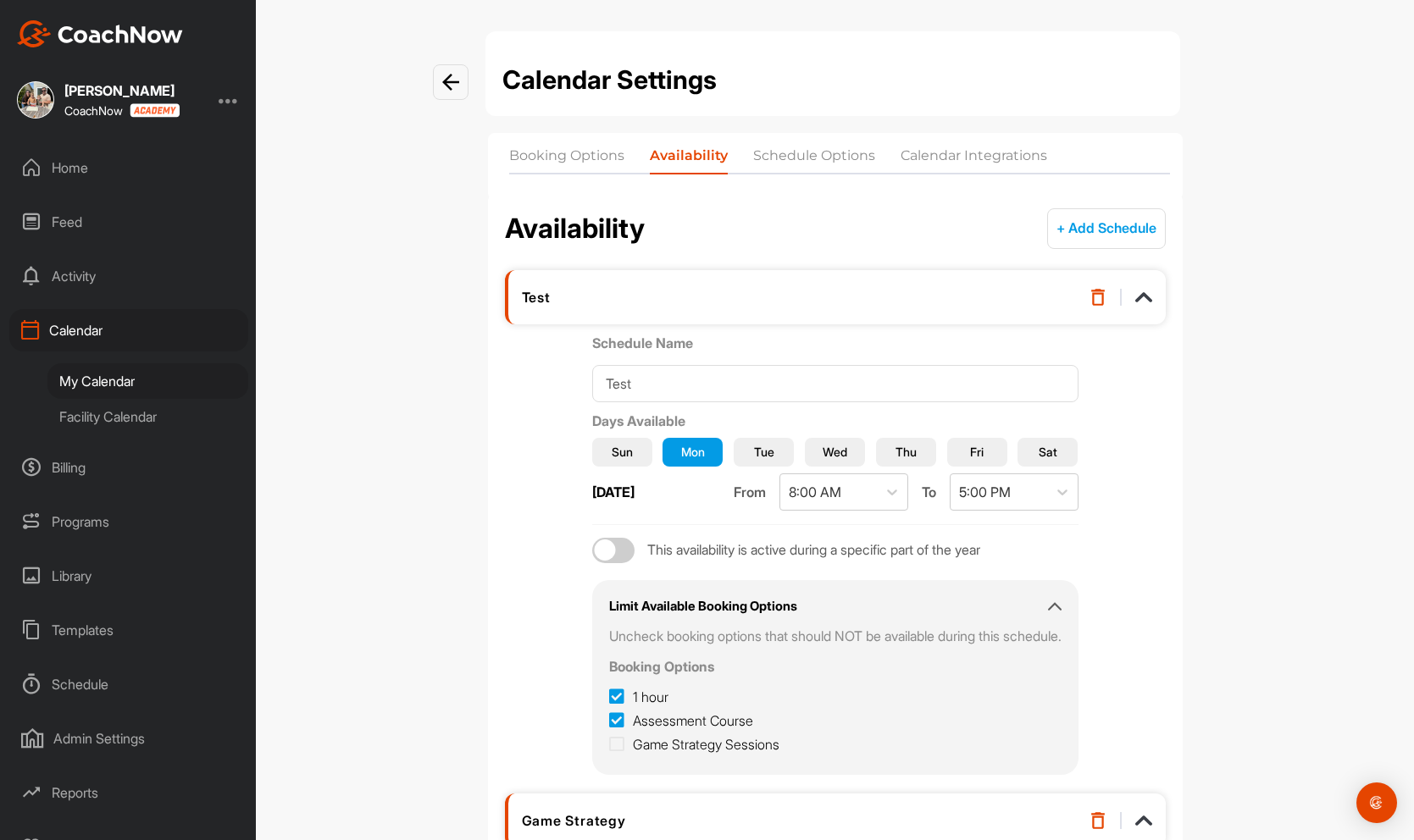
scroll to position [0, 0]
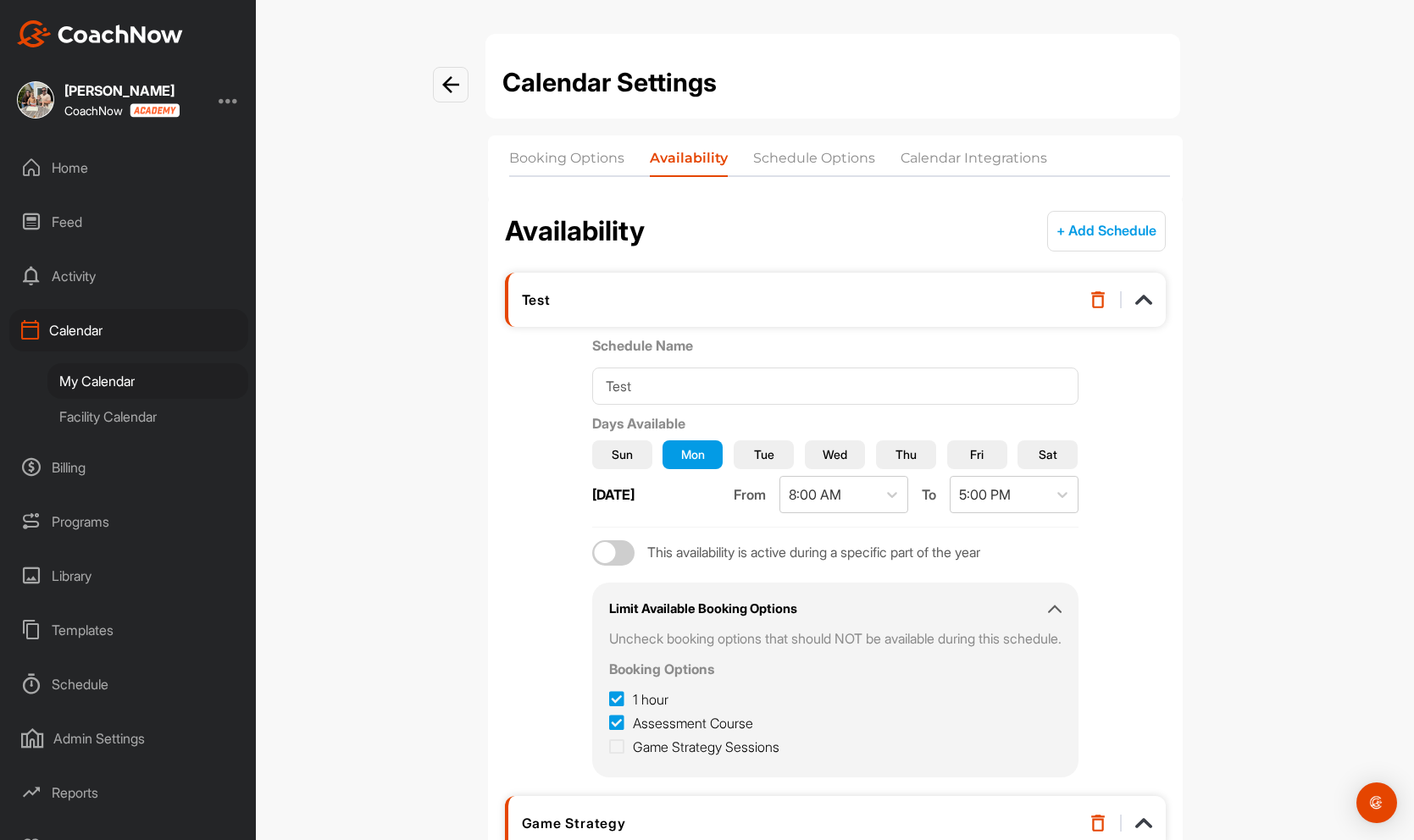
click at [121, 731] on div "Admin Settings" at bounding box center [129, 738] width 239 height 42
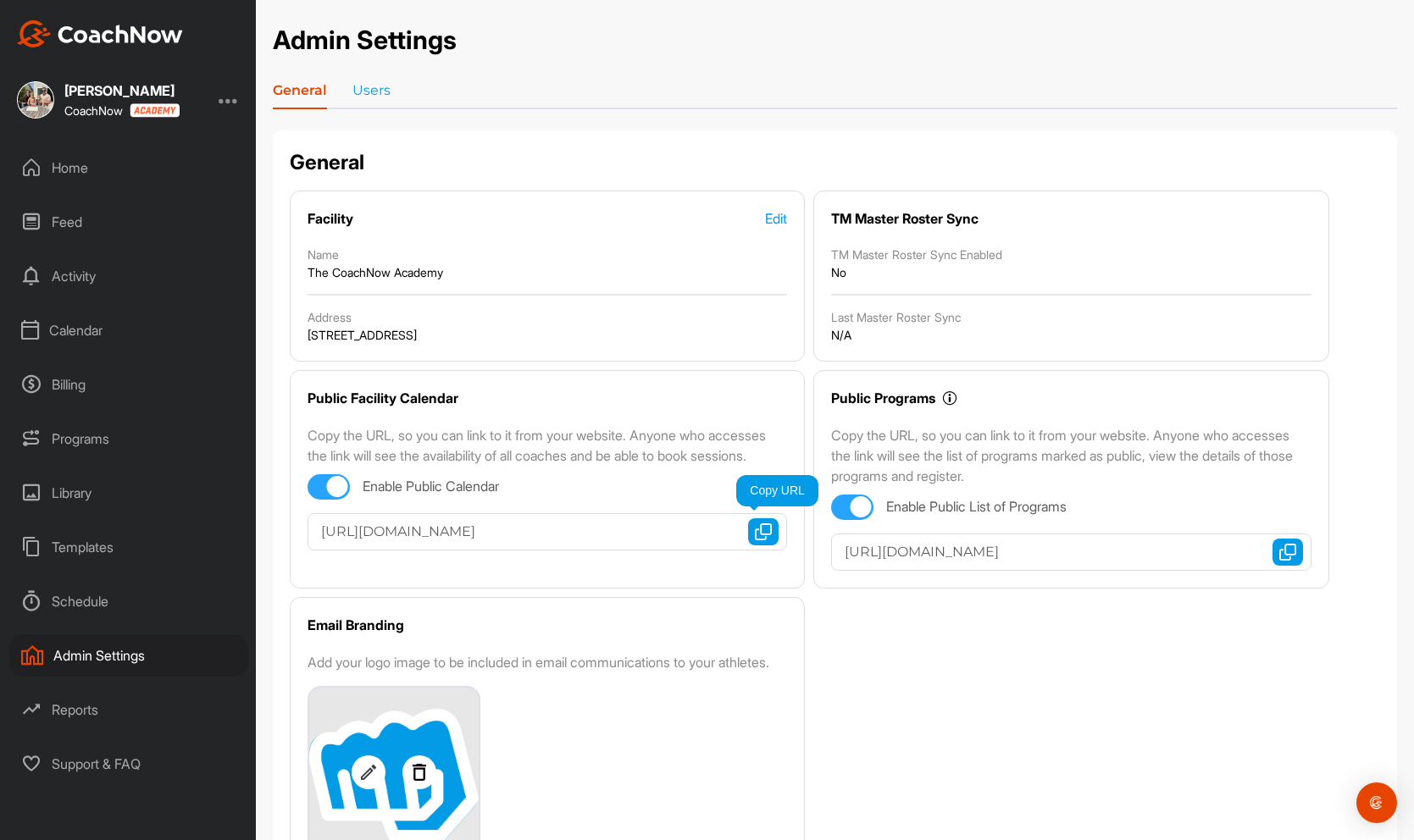
click at [762, 541] on img "button" at bounding box center [763, 532] width 17 height 17
click at [63, 165] on div "Home" at bounding box center [129, 167] width 239 height 42
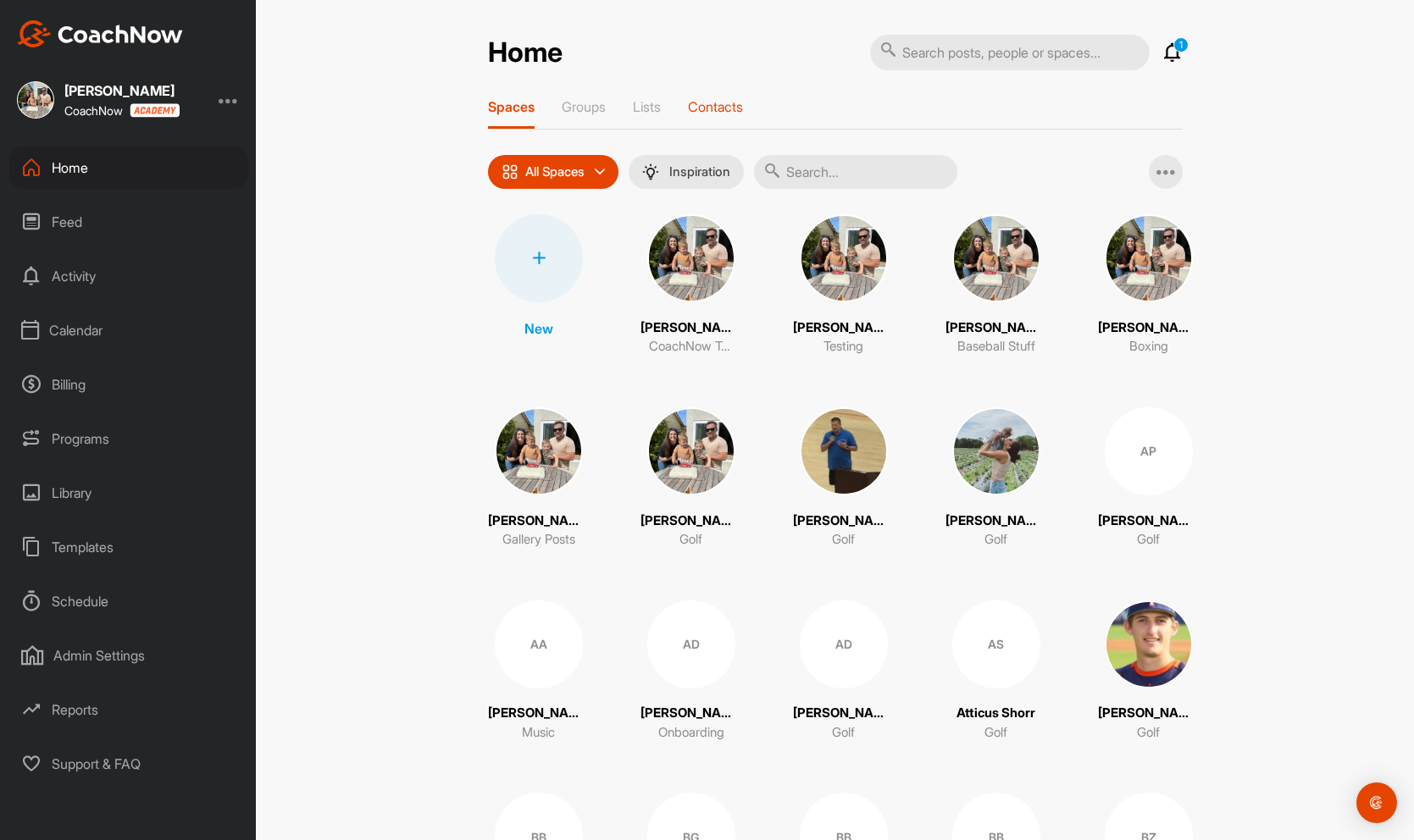
click at [729, 100] on p "Contacts" at bounding box center [715, 106] width 55 height 17
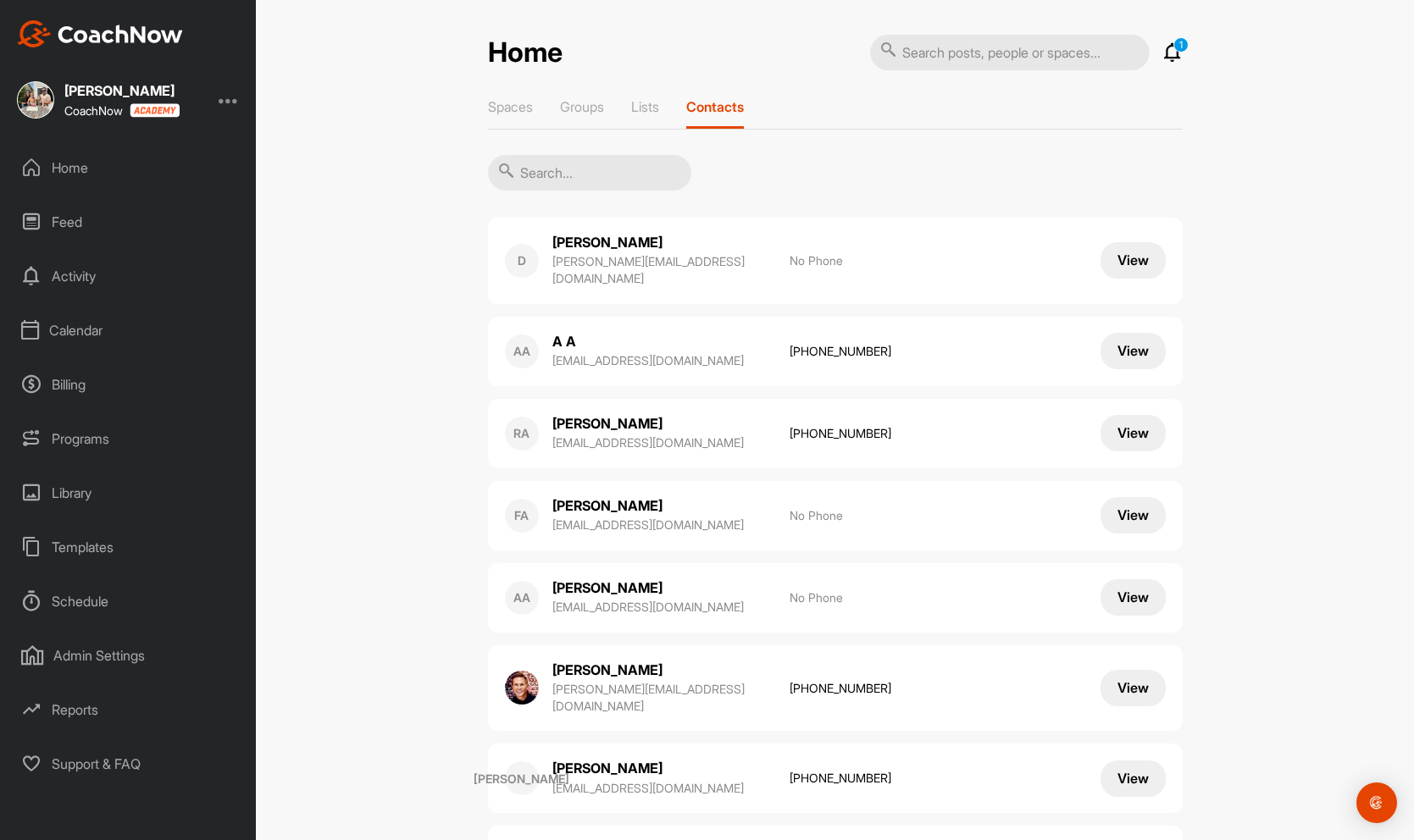
click at [98, 437] on div "Programs" at bounding box center [129, 438] width 239 height 42
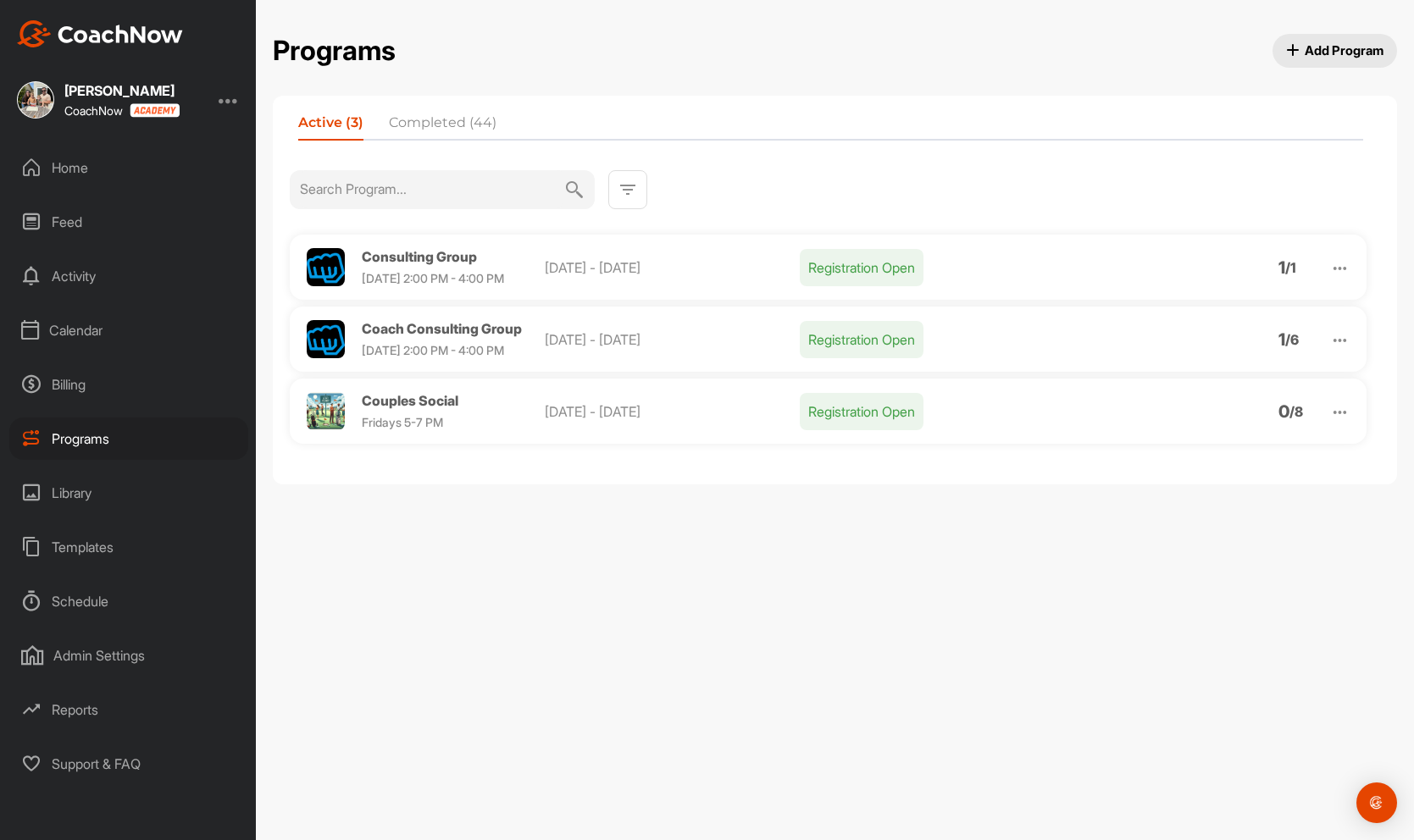
click at [78, 397] on div "Billing" at bounding box center [129, 384] width 239 height 42
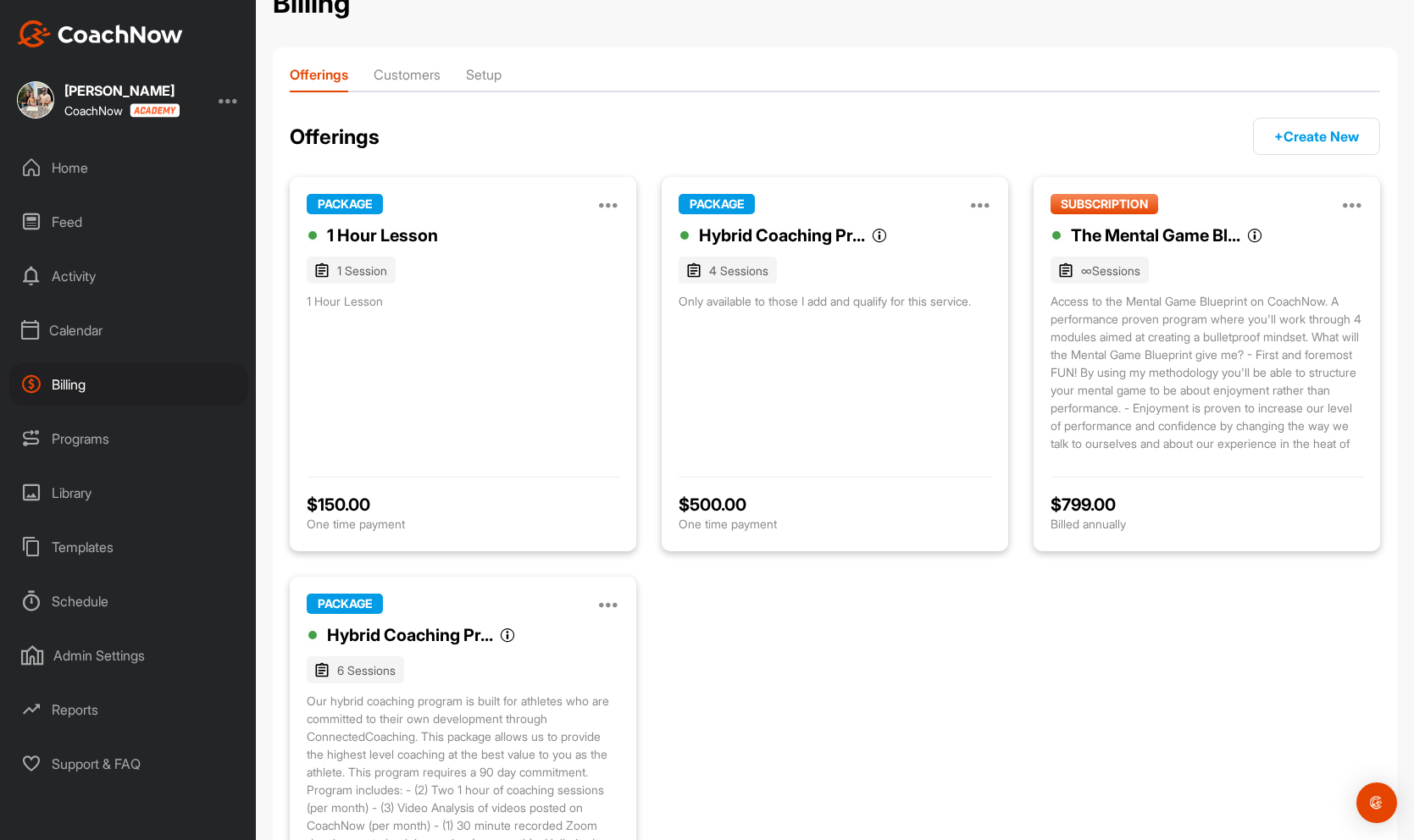
scroll to position [64, 0]
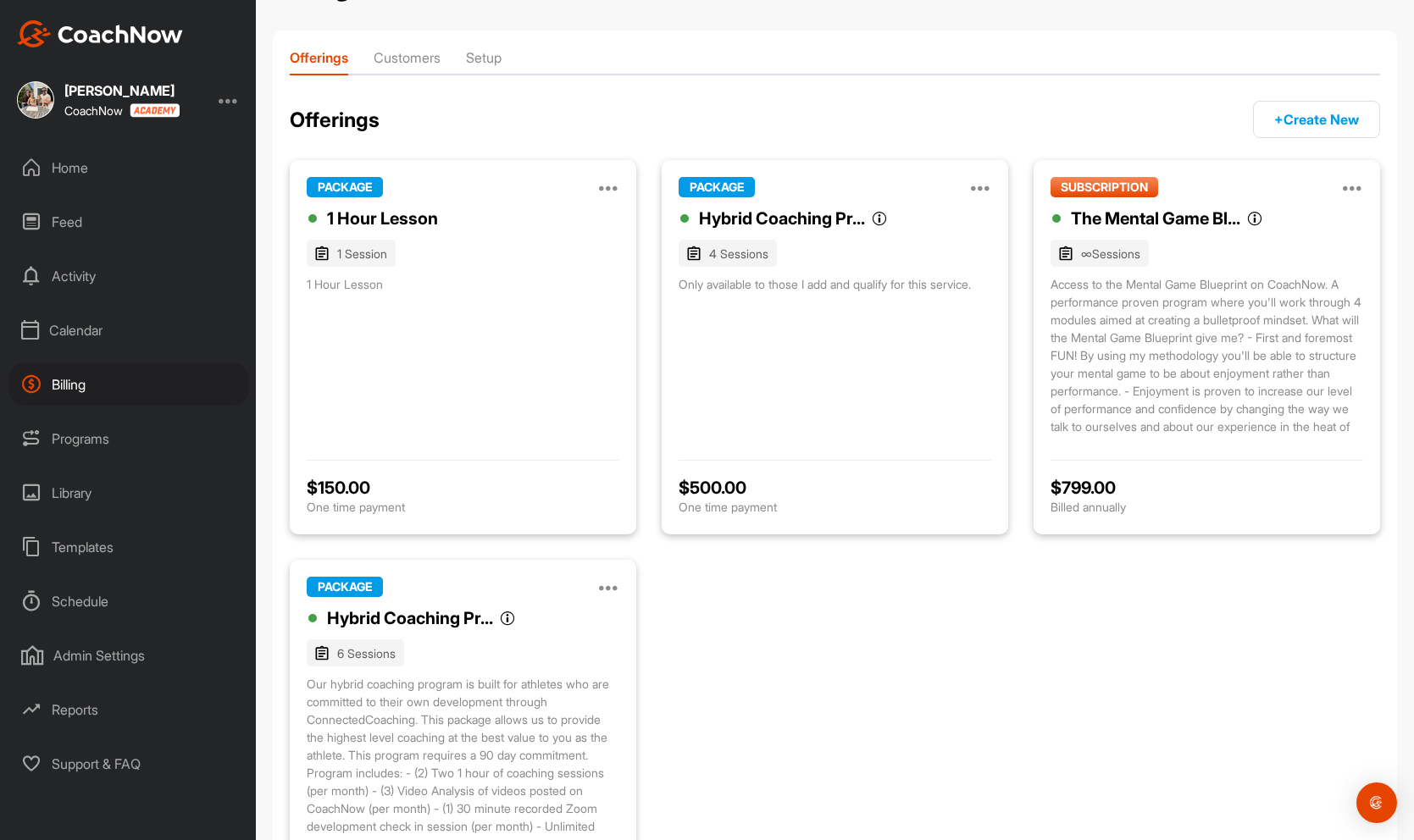
click at [70, 441] on div "Programs" at bounding box center [129, 438] width 239 height 42
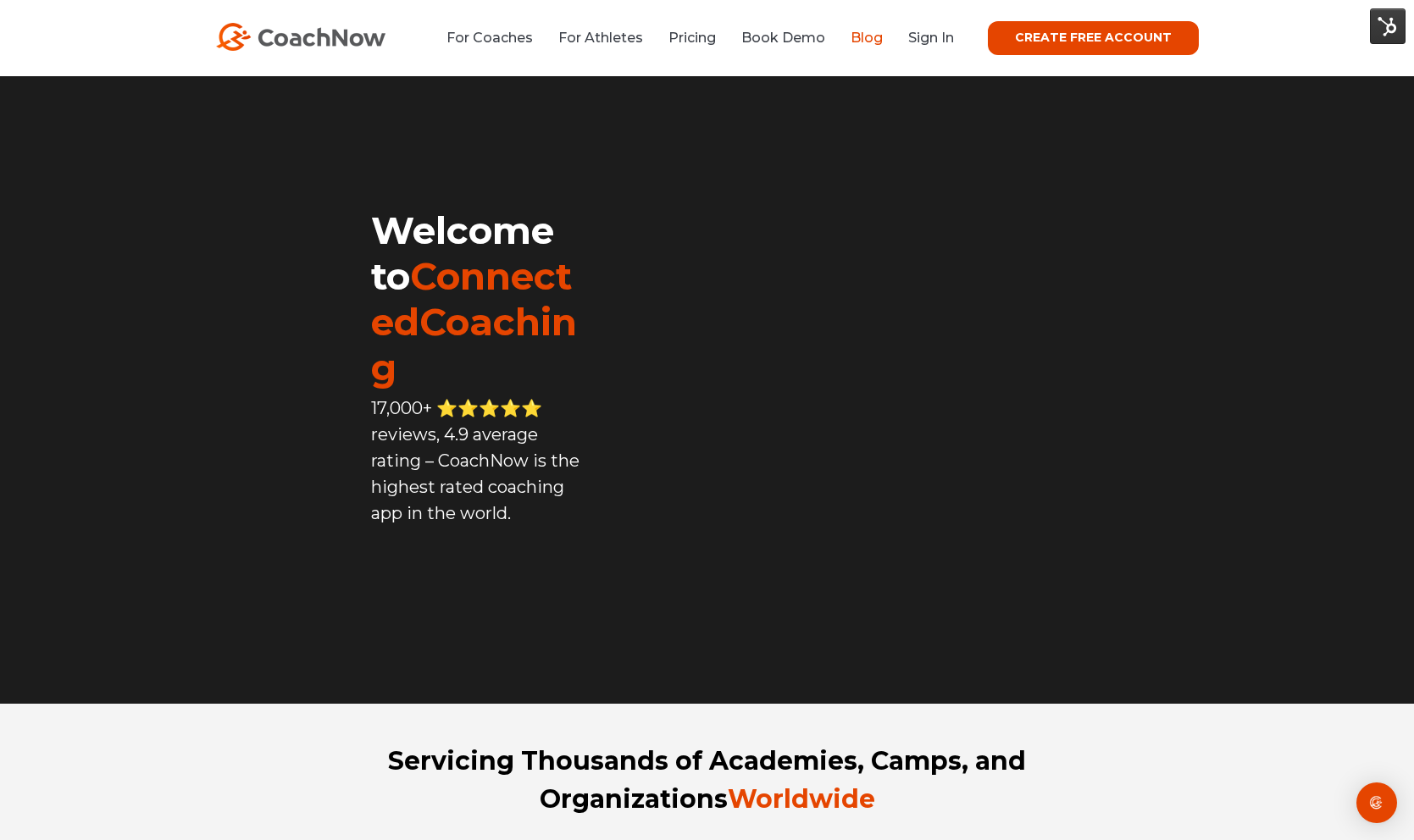
click at [864, 42] on link "Blog" at bounding box center [866, 38] width 32 height 16
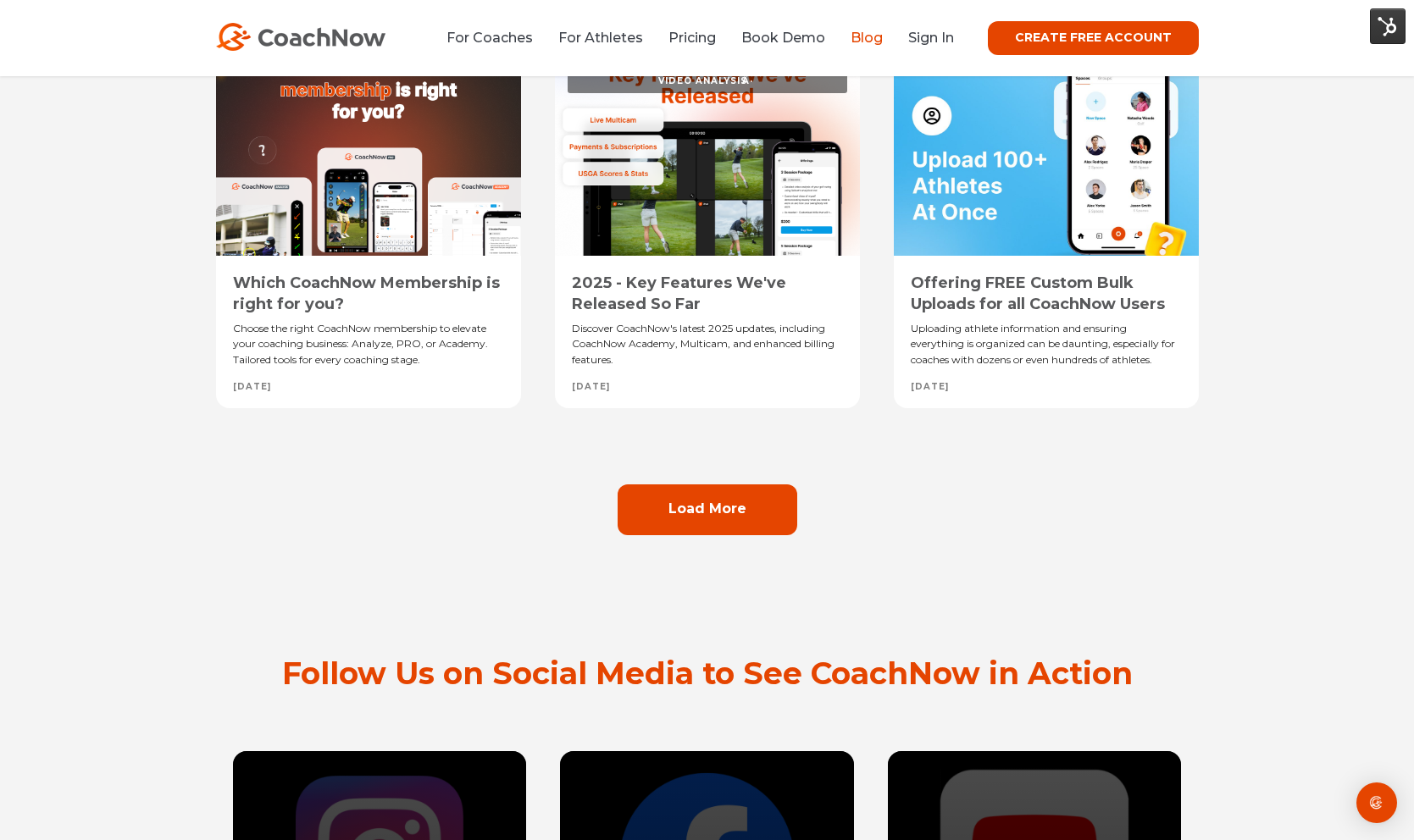
scroll to position [1397, 0]
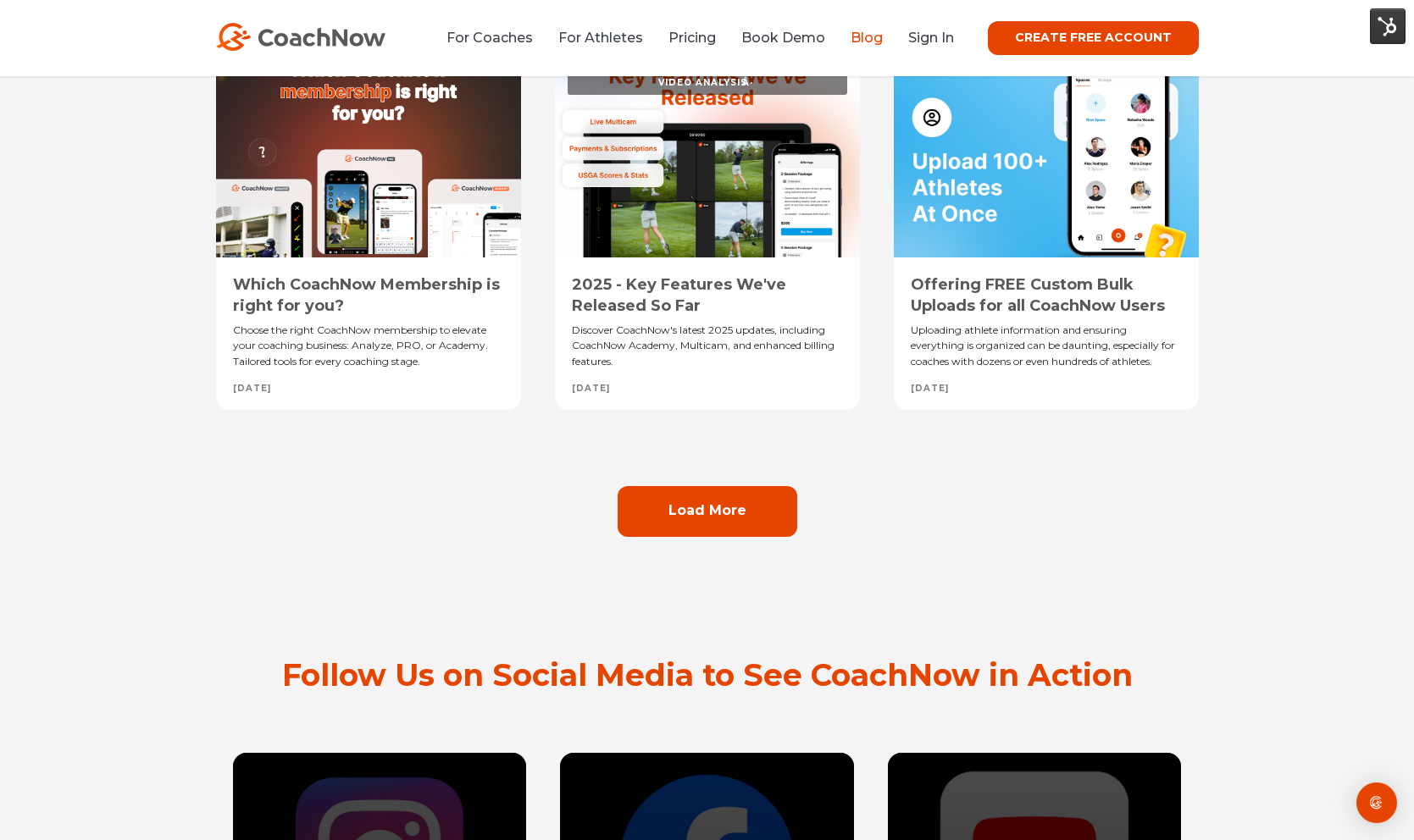
click at [640, 537] on link "Load More" at bounding box center [707, 511] width 180 height 50
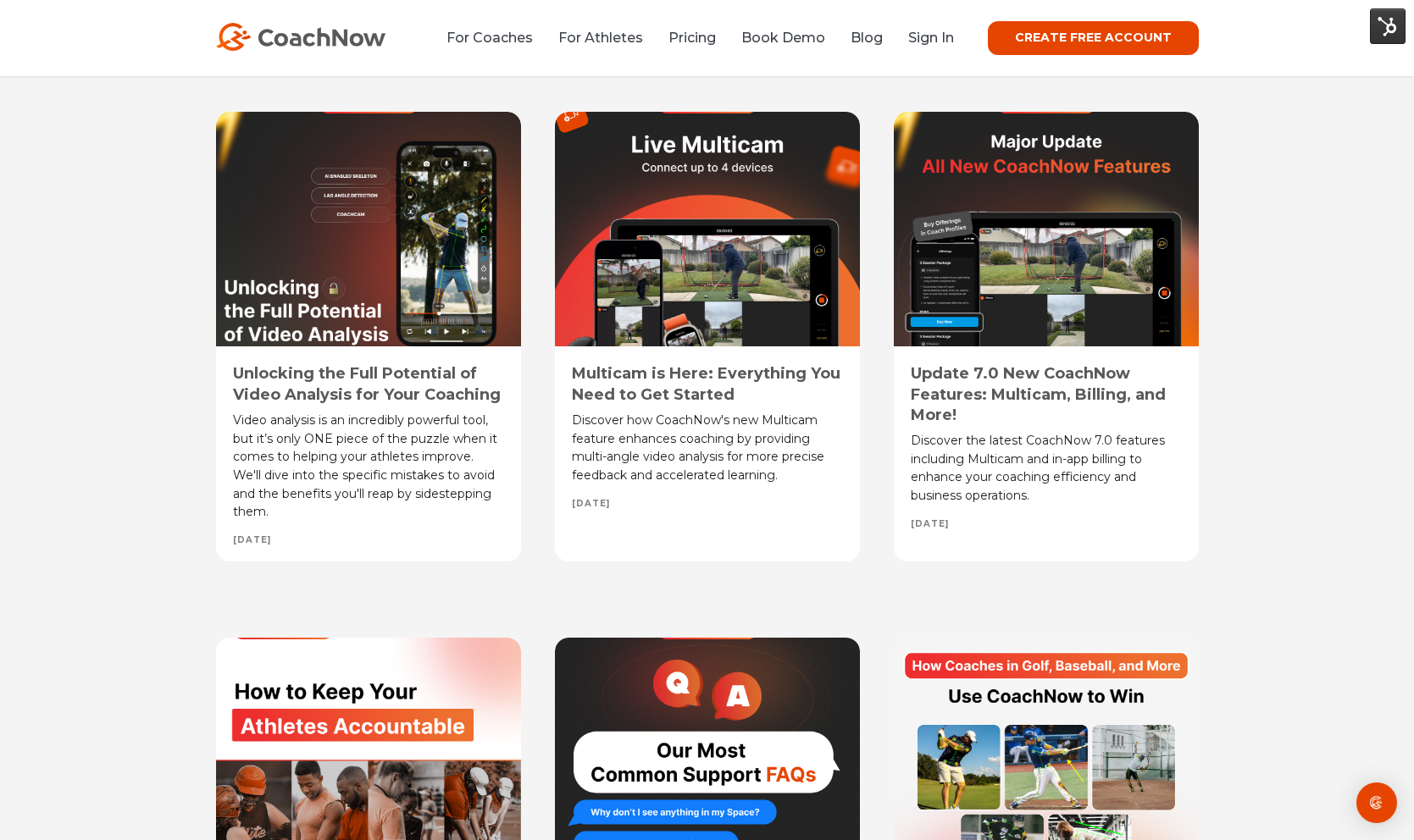
scroll to position [2450, 0]
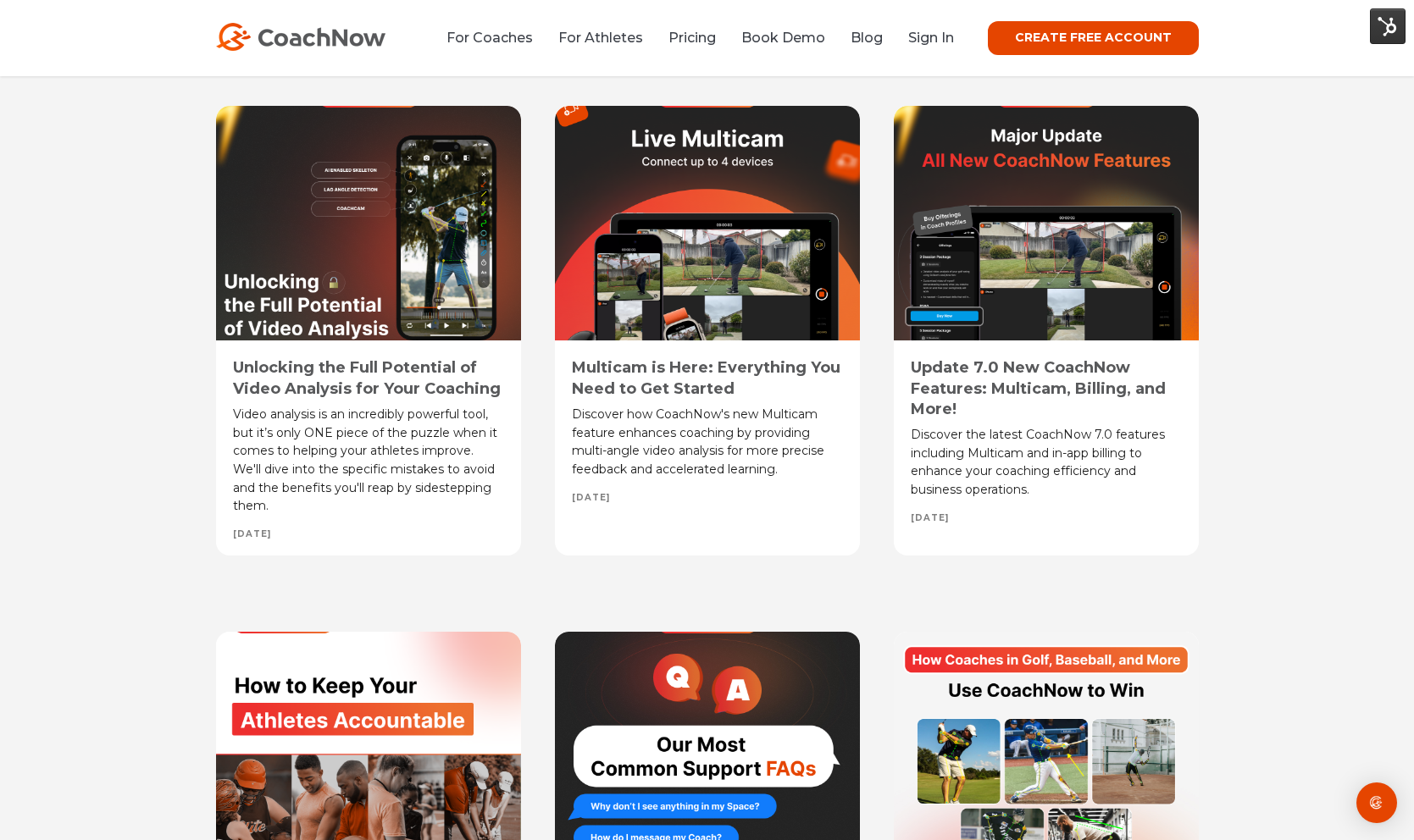
click at [1044, 376] on link "Update 7.0 New CoachNow Features: Multicam, Billing, and More!" at bounding box center [1037, 388] width 255 height 60
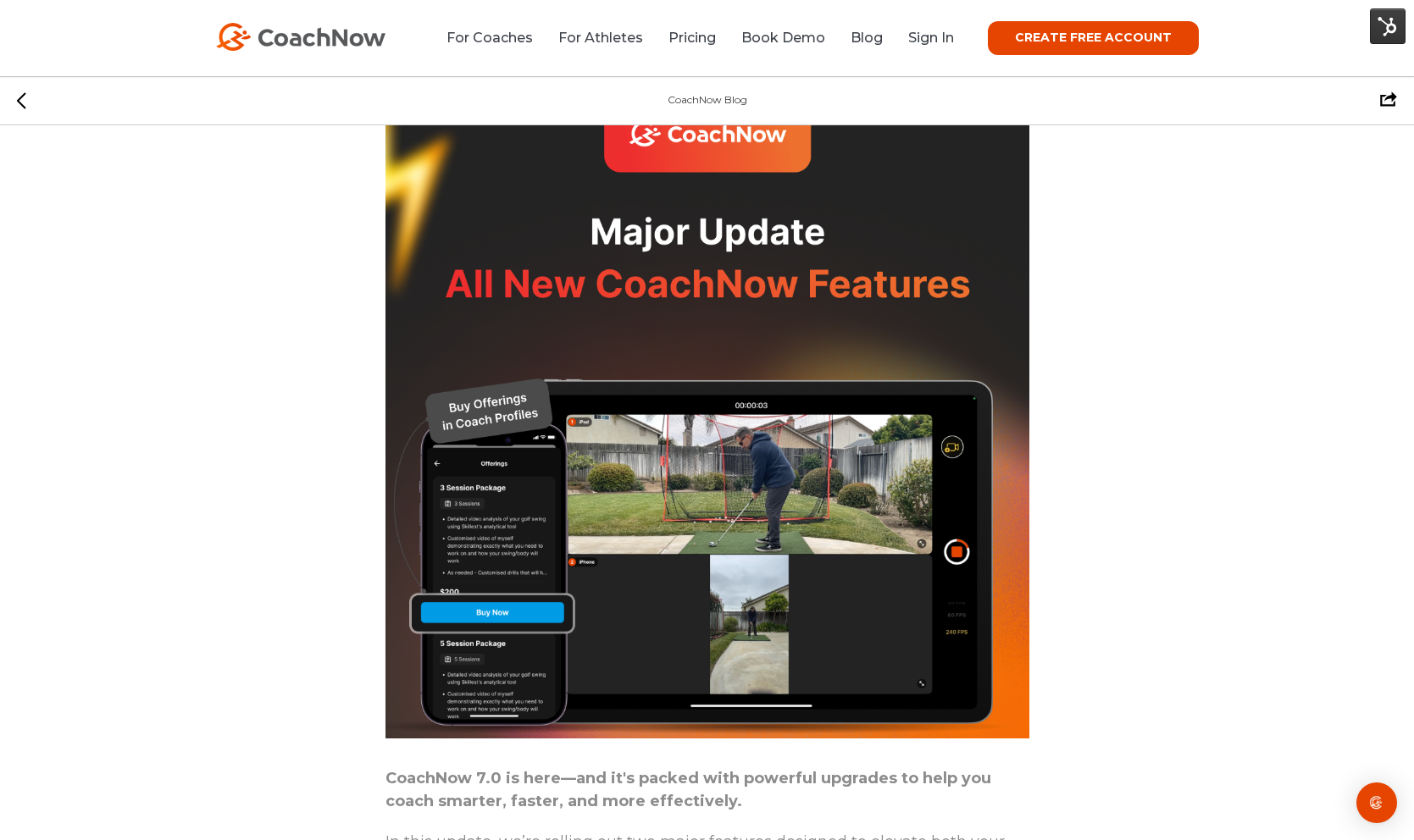
scroll to position [120, 0]
